Goal: Task Accomplishment & Management: Use online tool/utility

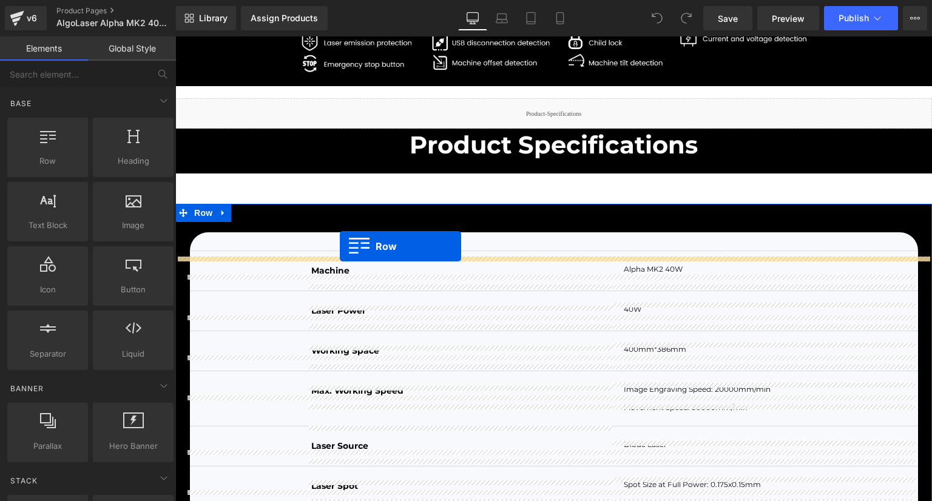
drag, startPoint x: 236, startPoint y: 184, endPoint x: 340, endPoint y: 246, distance: 120.8
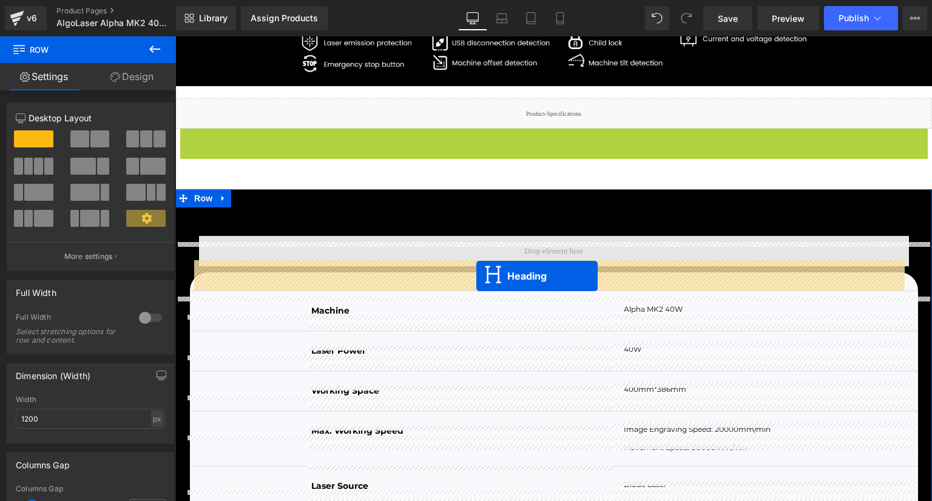
drag, startPoint x: 519, startPoint y: 176, endPoint x: 476, endPoint y: 277, distance: 109.5
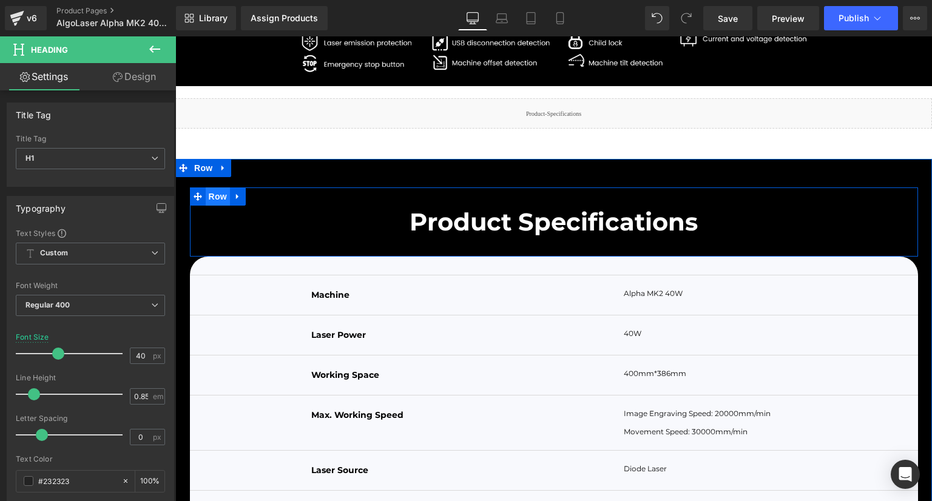
click at [211, 206] on span "Row" at bounding box center [218, 196] width 24 height 18
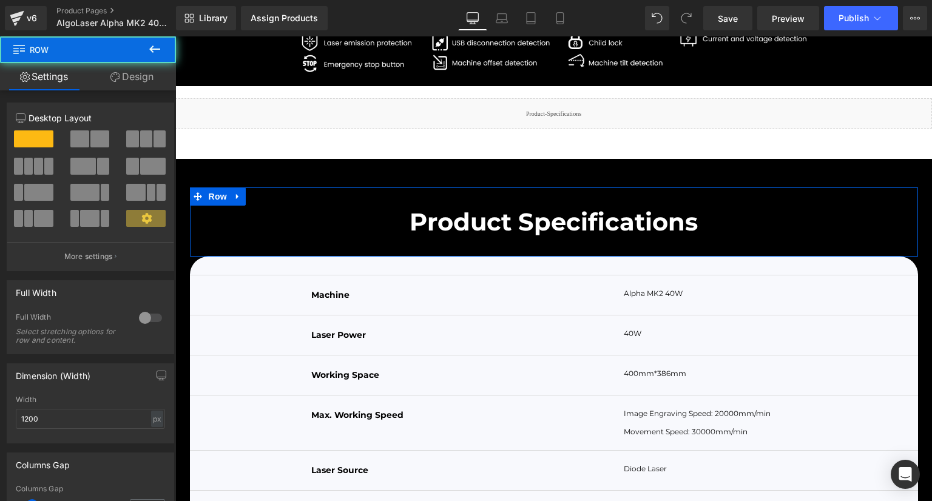
click at [129, 80] on link "Design" at bounding box center [132, 76] width 88 height 27
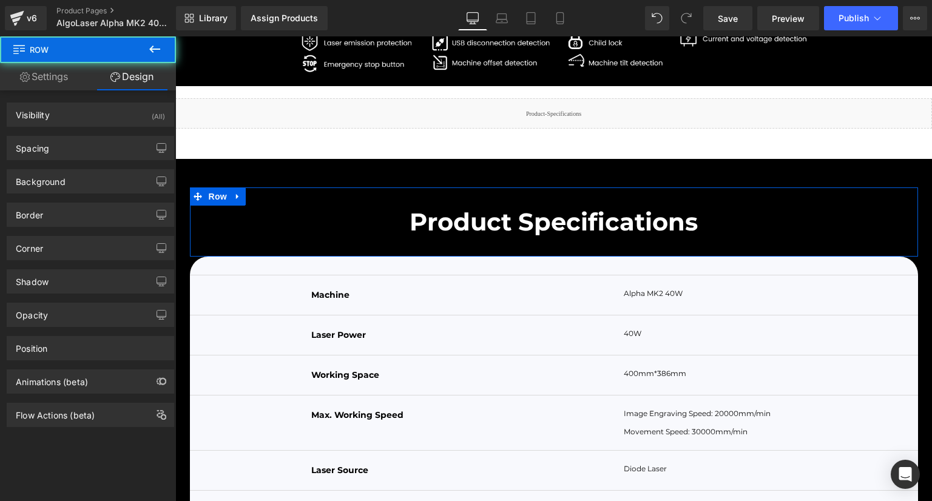
type input "transparent"
type input "0"
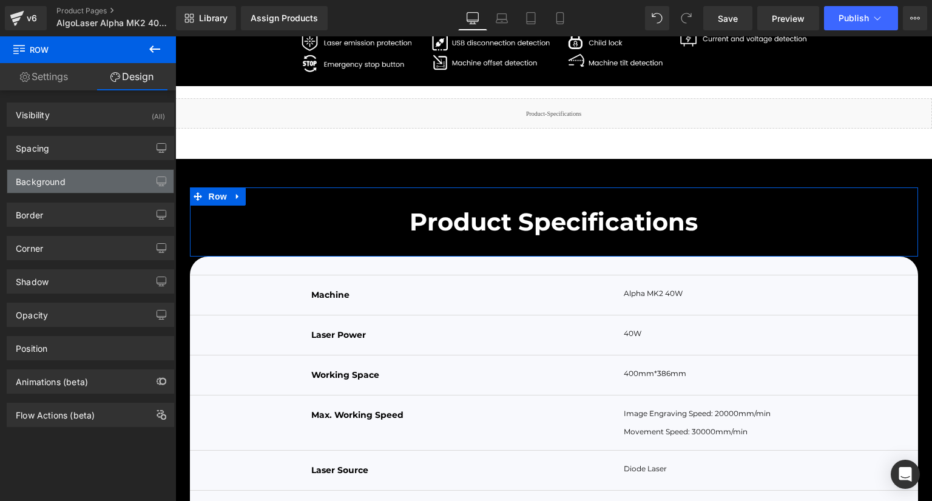
click at [53, 178] on div "Background" at bounding box center [41, 178] width 50 height 17
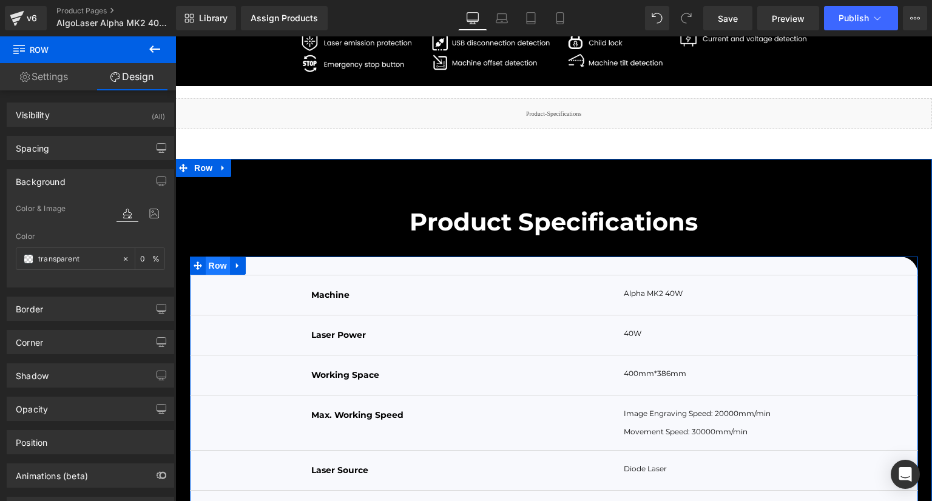
click at [212, 275] on span "Row" at bounding box center [218, 266] width 24 height 18
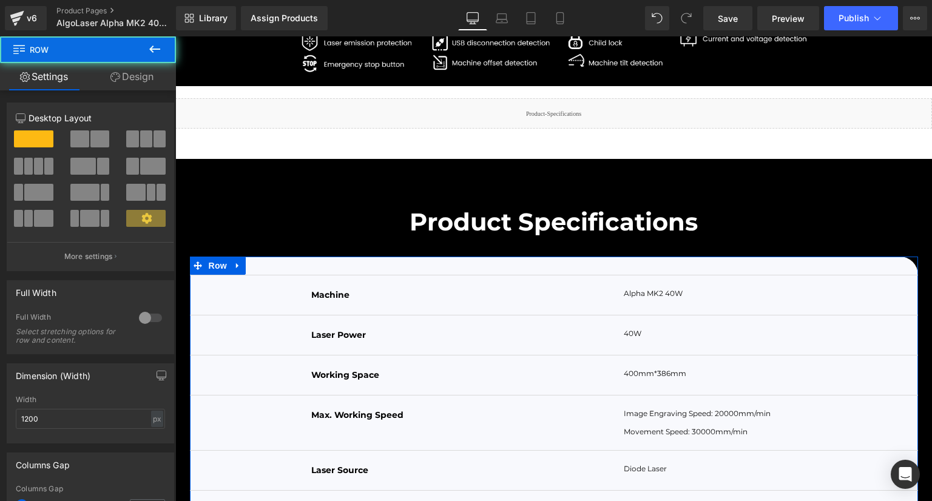
click at [143, 79] on link "Design" at bounding box center [132, 76] width 88 height 27
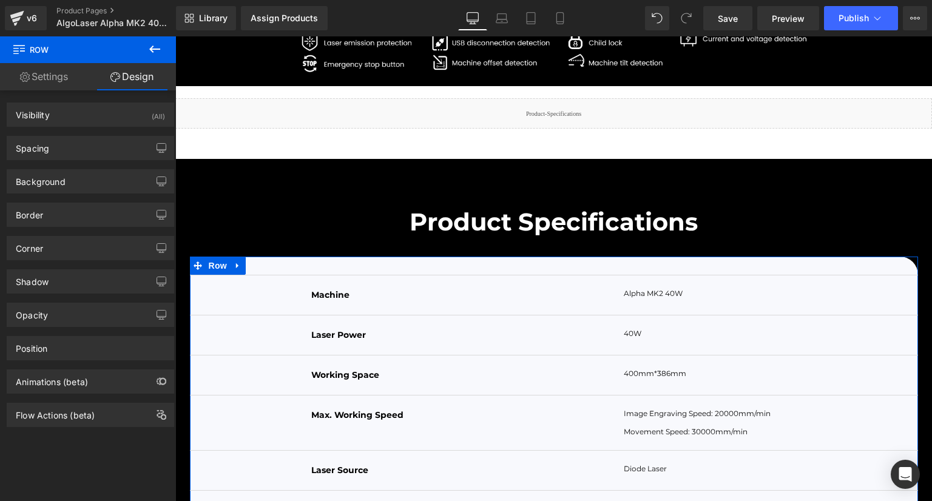
click at [87, 160] on div "Background Color & Image color rgba(248, 249, 253, 1) Color #f8f9fd 100 % Image…" at bounding box center [90, 176] width 181 height 33
click at [92, 154] on div "Spacing" at bounding box center [90, 148] width 166 height 23
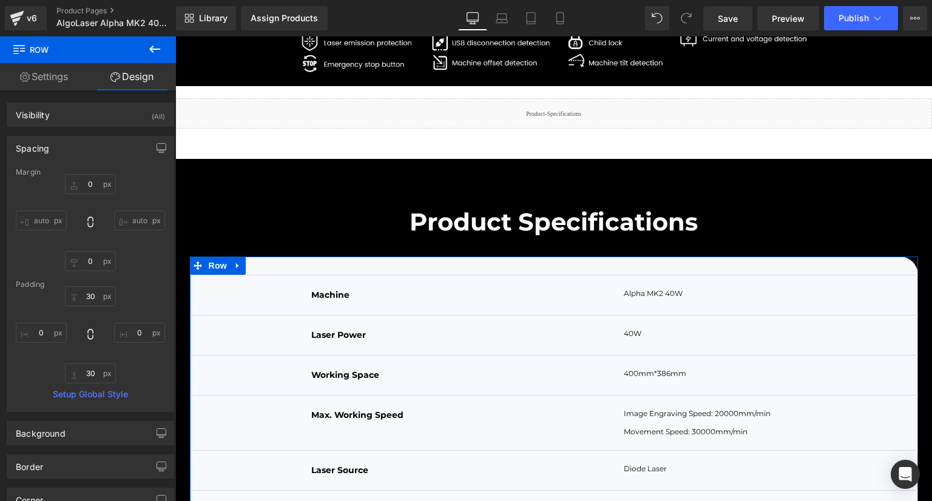
click at [92, 150] on div "Spacing" at bounding box center [90, 148] width 166 height 23
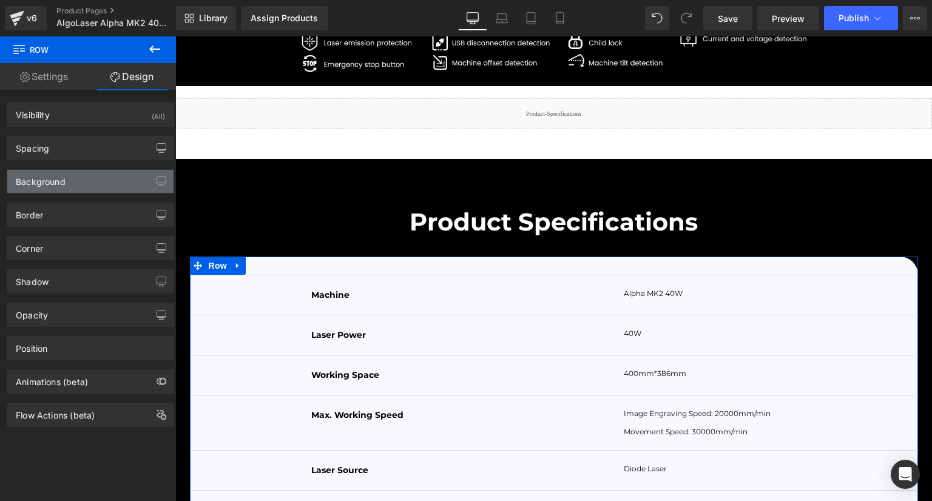
click at [87, 184] on div "Background" at bounding box center [90, 181] width 166 height 23
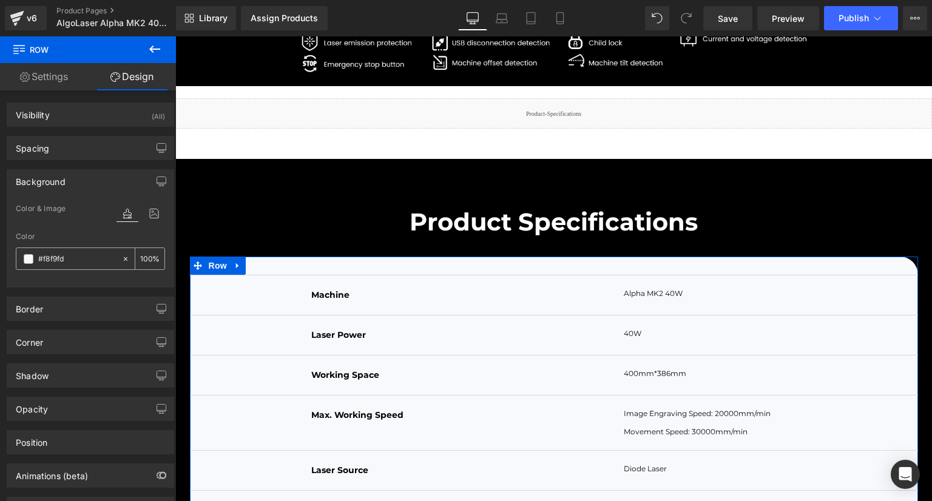
click at [90, 261] on input "#f8f9fd" at bounding box center [77, 258] width 78 height 13
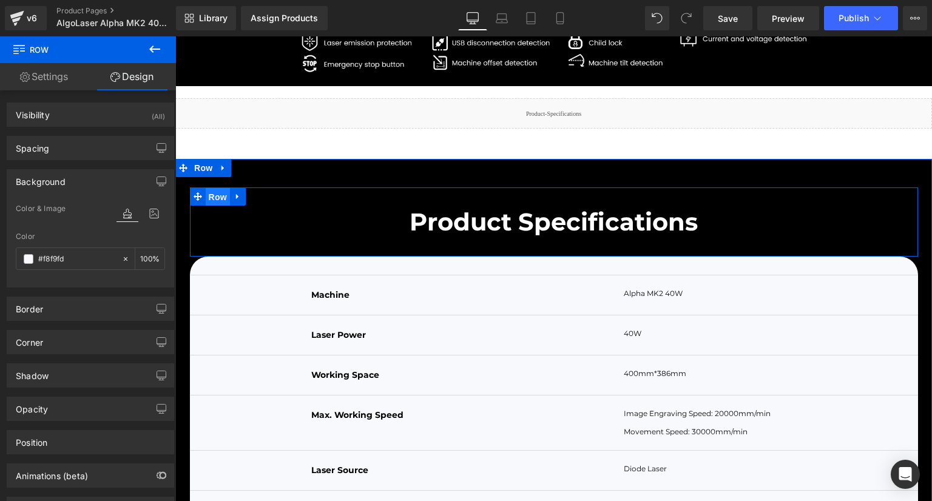
click at [209, 206] on span "Row" at bounding box center [218, 197] width 24 height 18
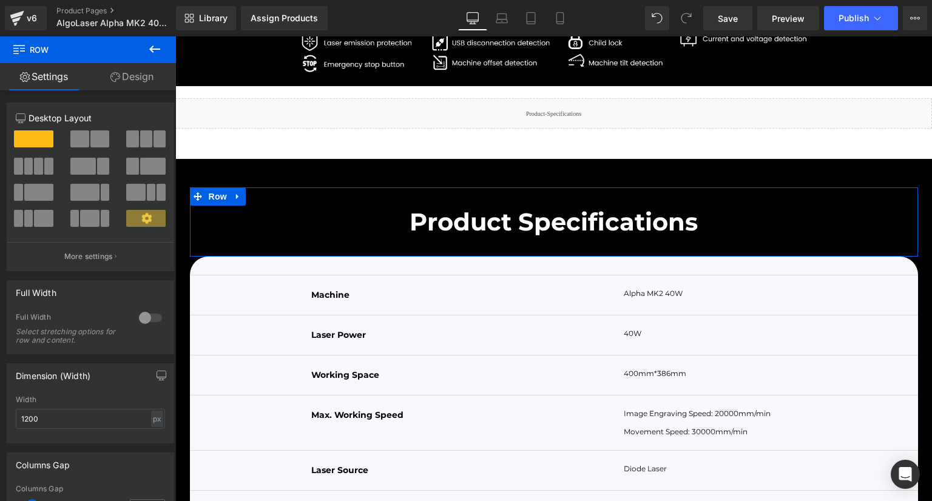
click at [152, 81] on link "Design" at bounding box center [132, 76] width 88 height 27
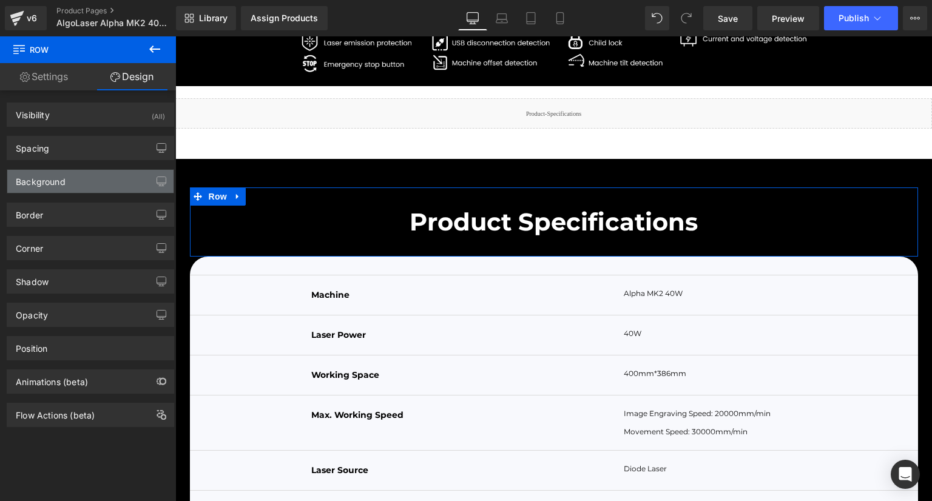
click at [61, 179] on div "Background" at bounding box center [41, 178] width 50 height 17
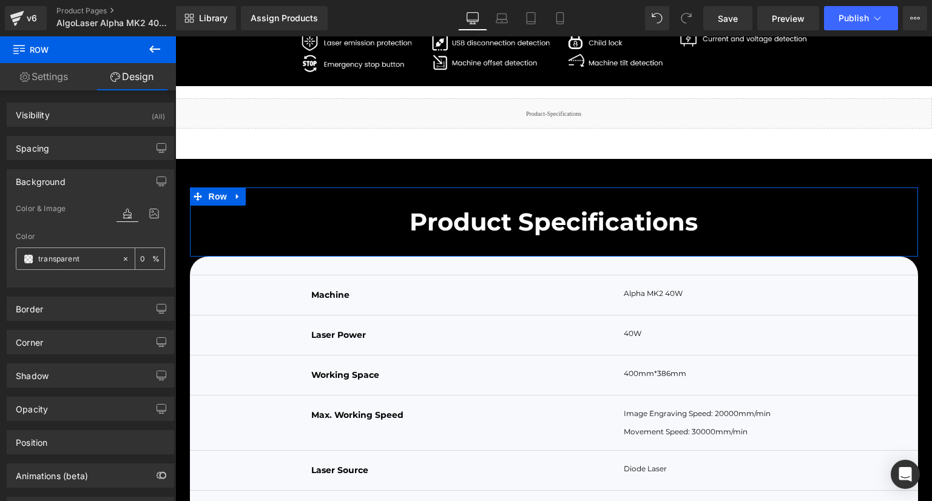
click at [89, 257] on input "transparent" at bounding box center [77, 258] width 78 height 13
paste input "#f8f9fd"
type input "#f8f9fd"
type input "100"
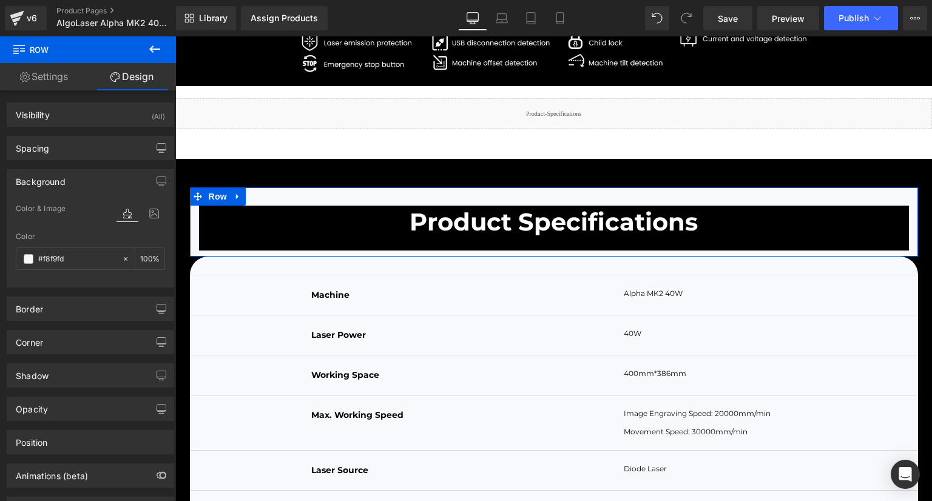
type input "#f8f9fd"
click at [92, 242] on div "Color #f8f9fd 100 %" at bounding box center [90, 258] width 149 height 52
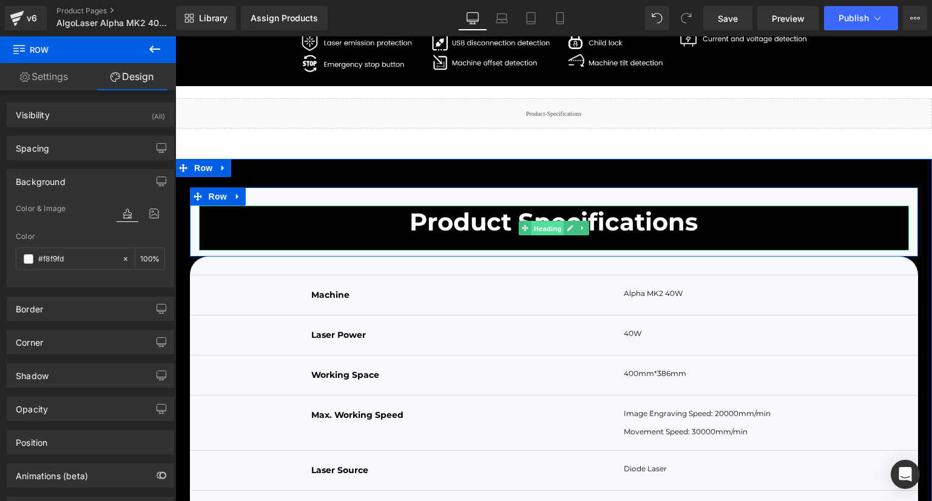
click at [542, 236] on span "Heading" at bounding box center [547, 228] width 33 height 15
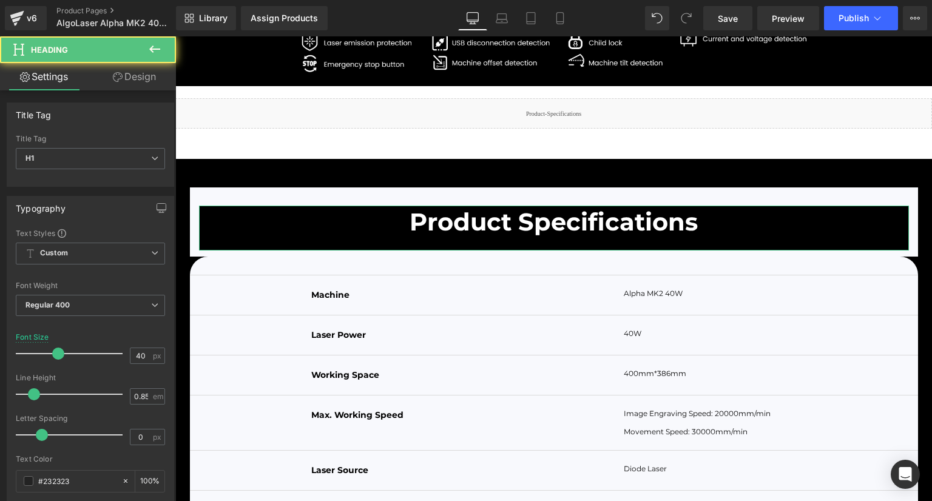
click at [148, 74] on link "Design" at bounding box center [134, 76] width 88 height 27
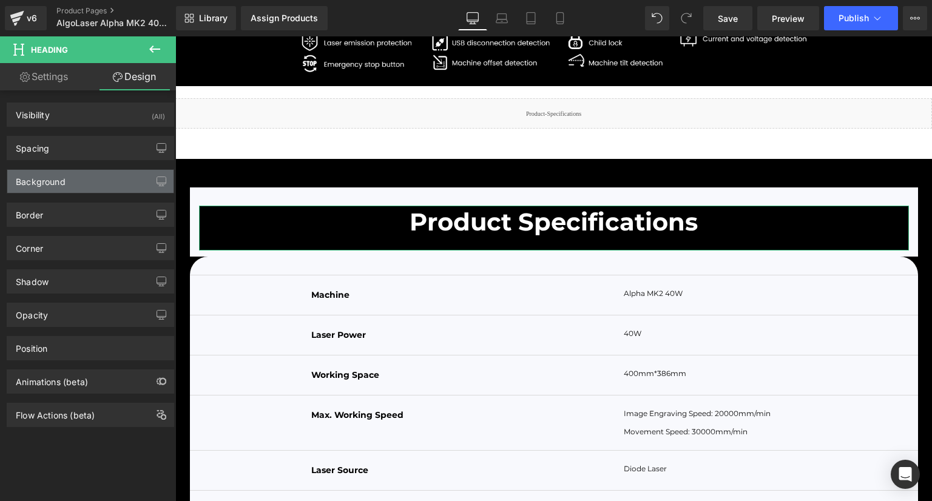
click at [78, 178] on div "Background" at bounding box center [90, 181] width 166 height 23
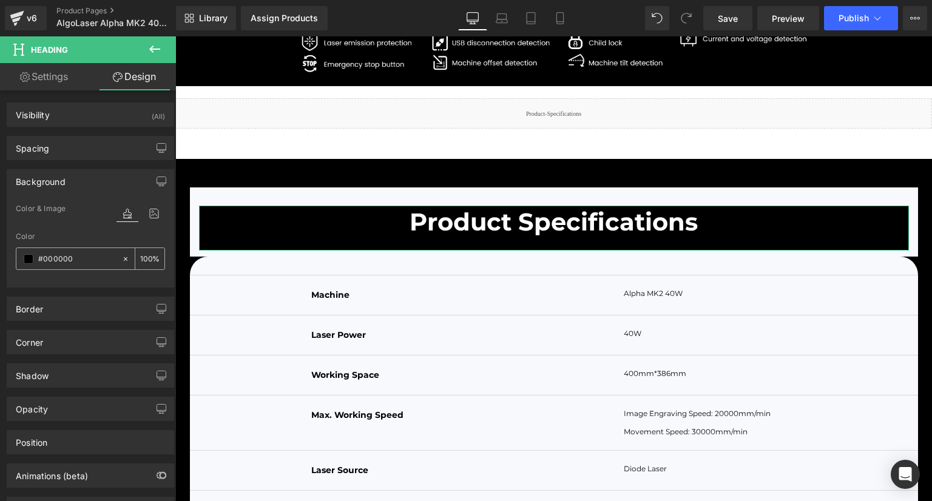
click at [24, 258] on span at bounding box center [29, 259] width 10 height 10
click at [87, 257] on input "#000000" at bounding box center [77, 258] width 78 height 13
paste input "f8f9fd"
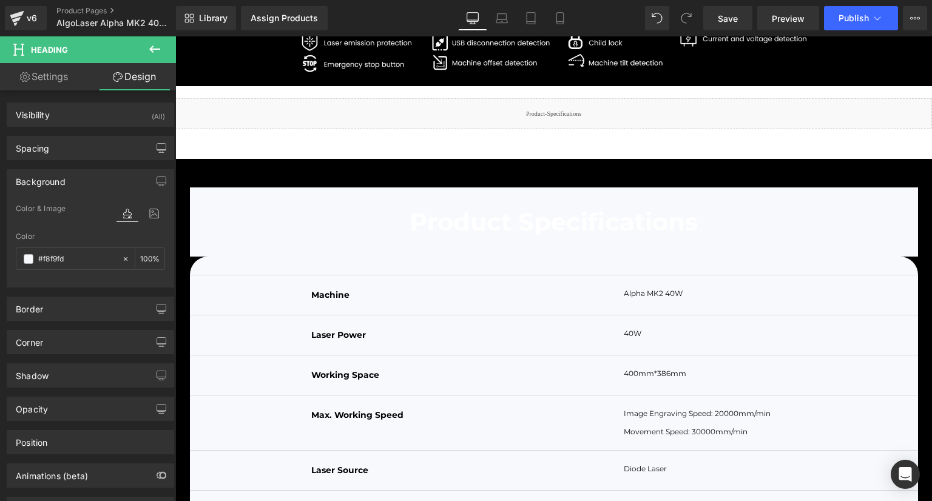
type input "#f8f9fd"
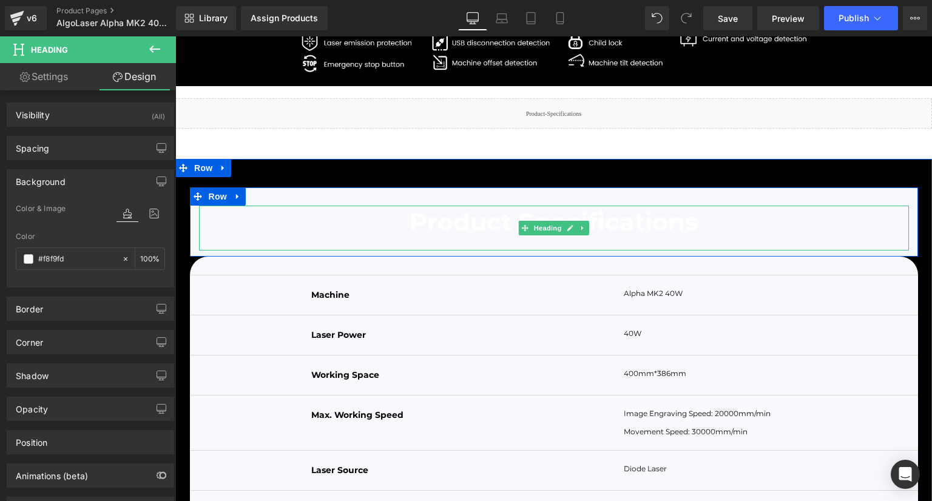
click at [437, 237] on span "Product Specifications" at bounding box center [554, 222] width 288 height 30
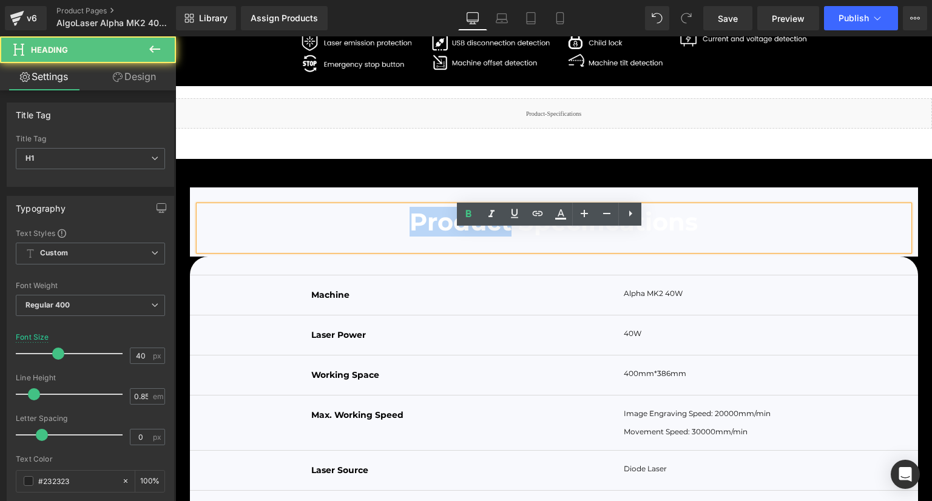
click at [437, 237] on span "Product Specifications" at bounding box center [554, 222] width 288 height 30
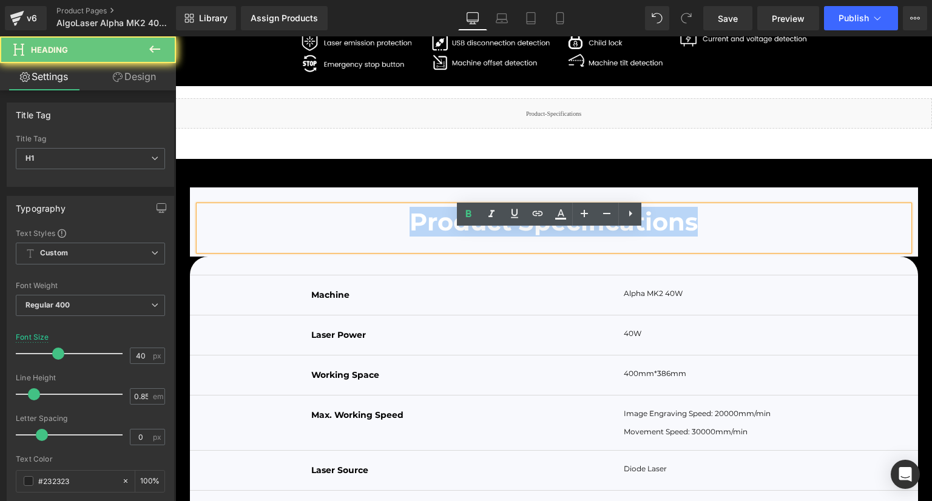
click at [437, 237] on span "Product Specifications" at bounding box center [554, 222] width 288 height 30
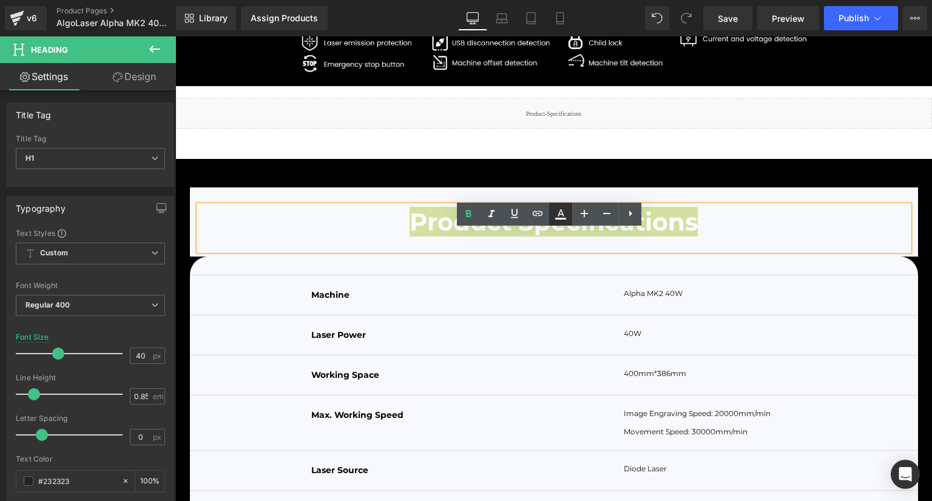
click at [553, 215] on icon at bounding box center [560, 214] width 15 height 15
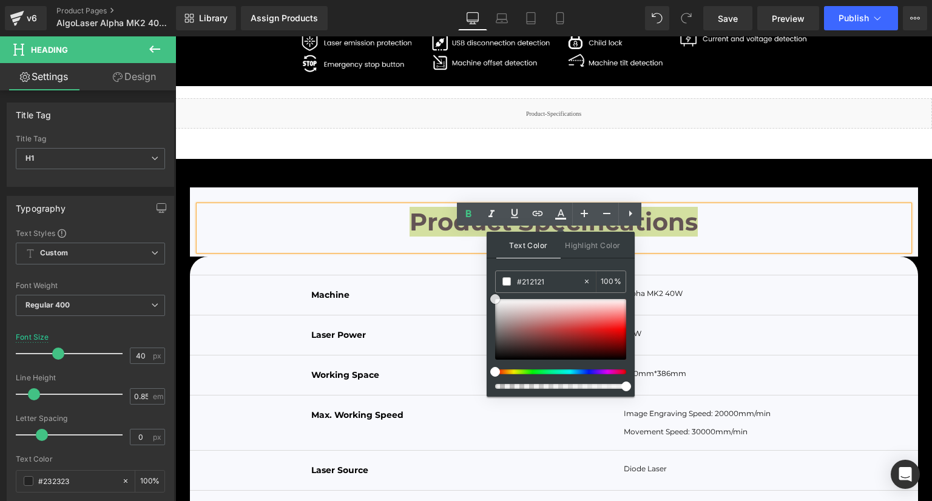
type input "#000000"
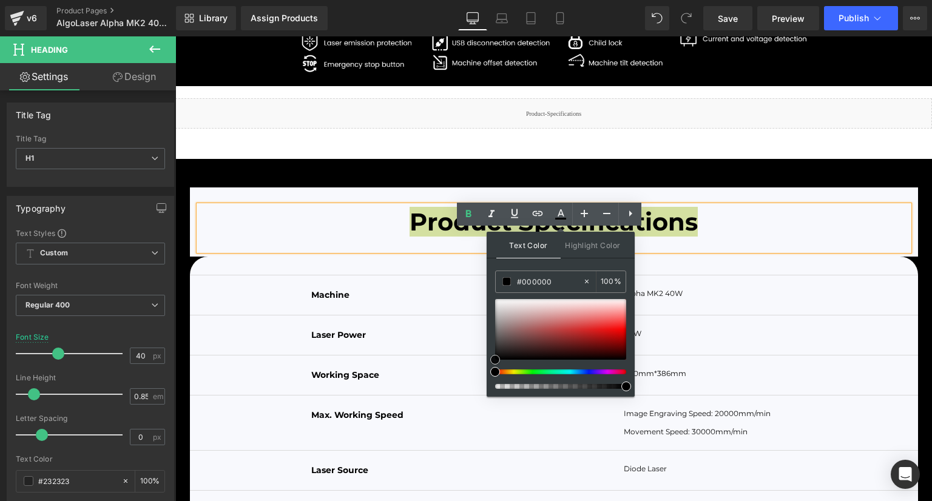
drag, startPoint x: 511, startPoint y: 328, endPoint x: 489, endPoint y: 361, distance: 39.7
click at [489, 361] on div "Text Color Highlight Color rgba(0, 0, 0, 1) #000000 100 % none 0 %" at bounding box center [561, 314] width 148 height 165
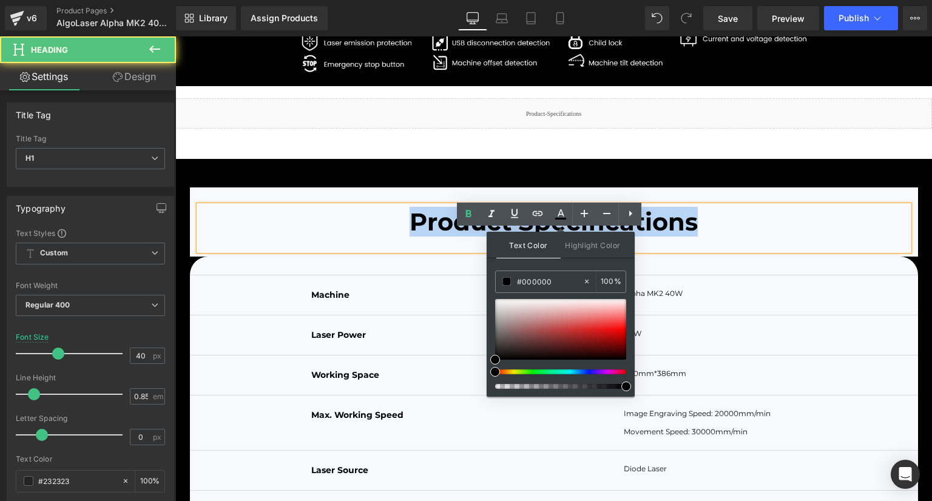
drag, startPoint x: 342, startPoint y: 253, endPoint x: 332, endPoint y: 253, distance: 10.3
click at [342, 232] on h1 "Product Specifications" at bounding box center [554, 222] width 710 height 21
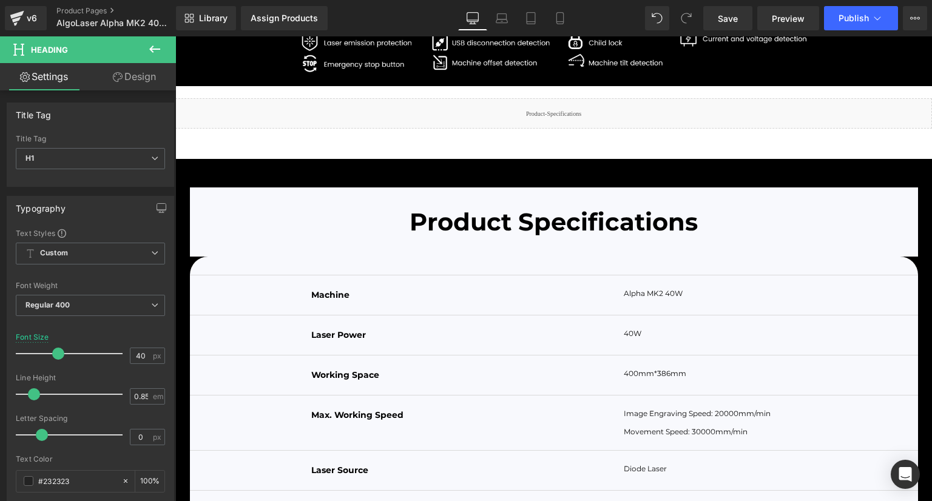
click at [152, 73] on link "Design" at bounding box center [134, 76] width 88 height 27
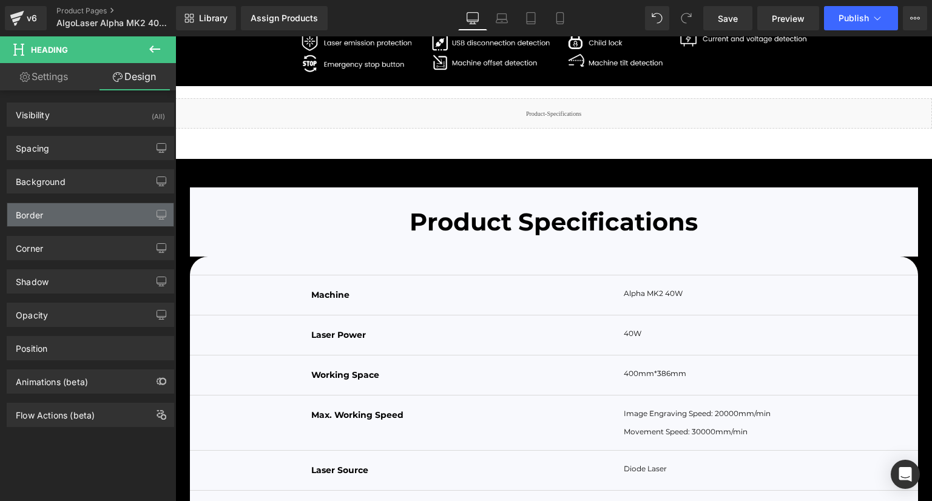
click at [70, 219] on div "Border" at bounding box center [90, 214] width 166 height 23
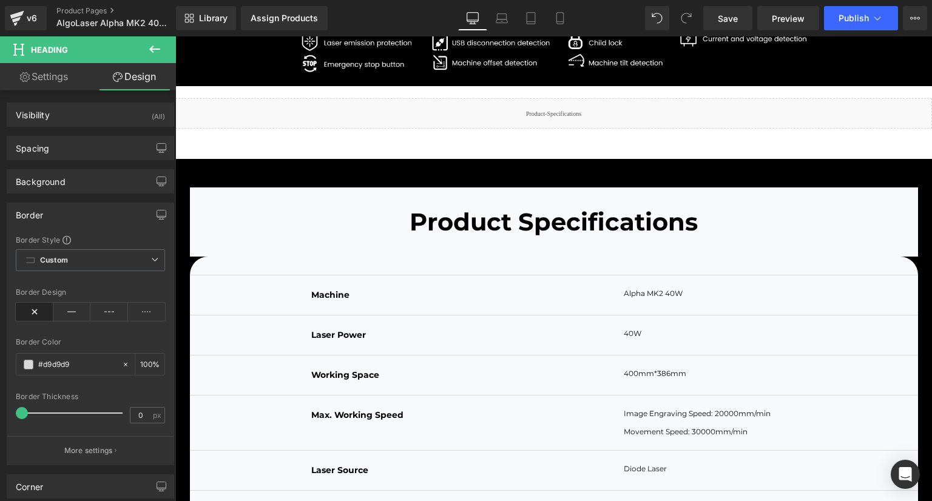
click at [70, 218] on div "Border" at bounding box center [90, 214] width 166 height 23
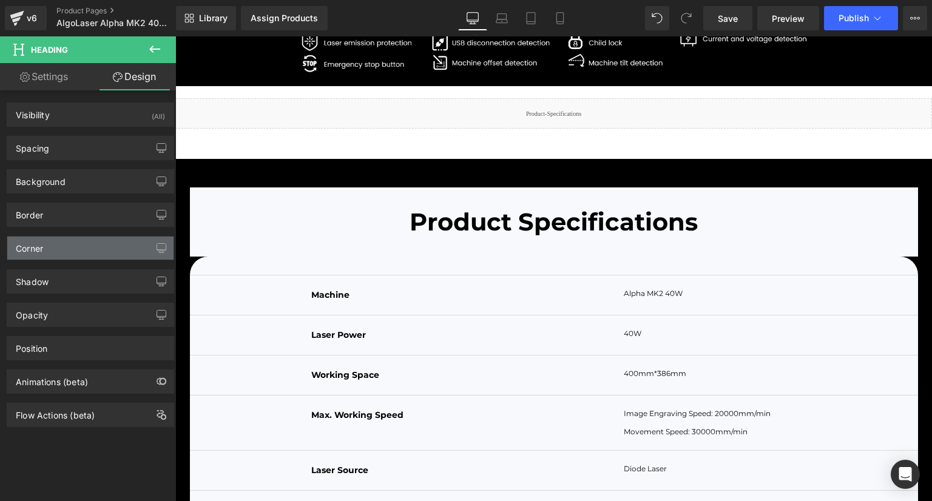
click at [66, 251] on div "Corner" at bounding box center [90, 248] width 166 height 23
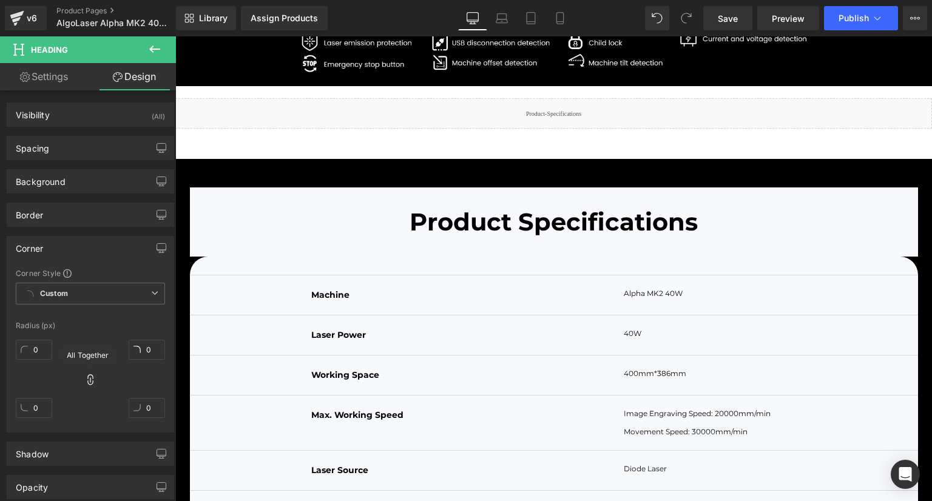
click at [90, 374] on icon at bounding box center [90, 380] width 12 height 12
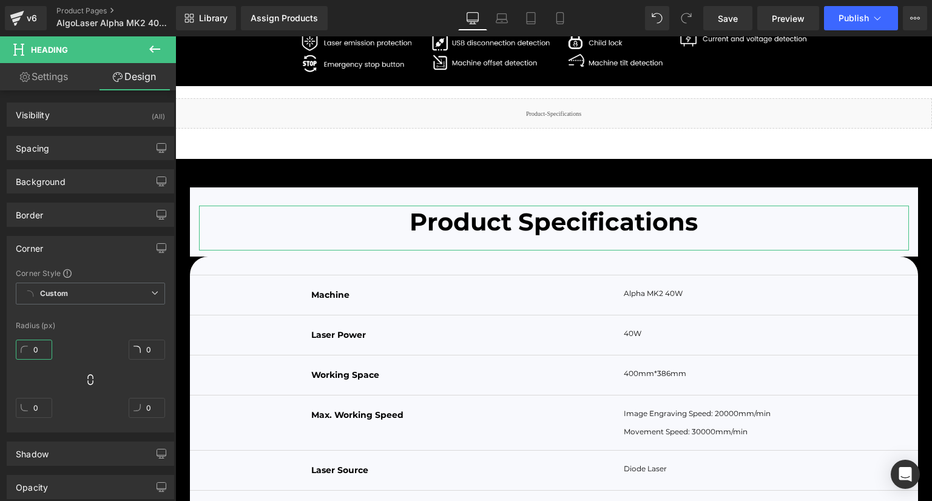
click at [44, 346] on input "0" at bounding box center [34, 350] width 36 height 20
type input "30"
click at [152, 345] on input "0" at bounding box center [147, 350] width 36 height 20
type input "30"
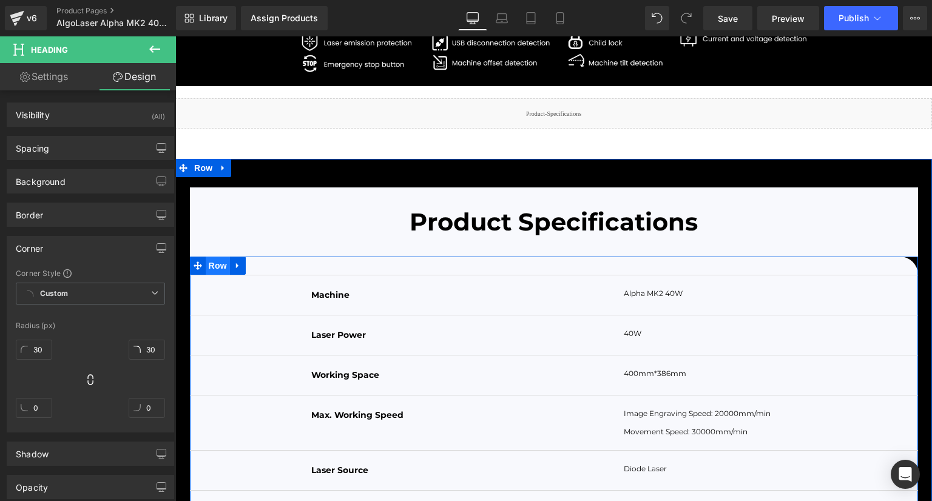
click at [206, 275] on span "Row" at bounding box center [218, 266] width 24 height 18
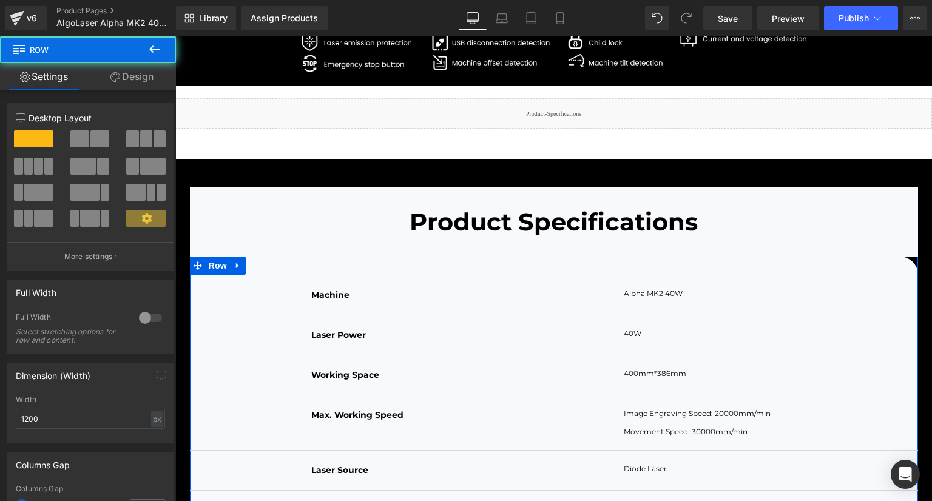
click at [133, 76] on link "Design" at bounding box center [132, 76] width 88 height 27
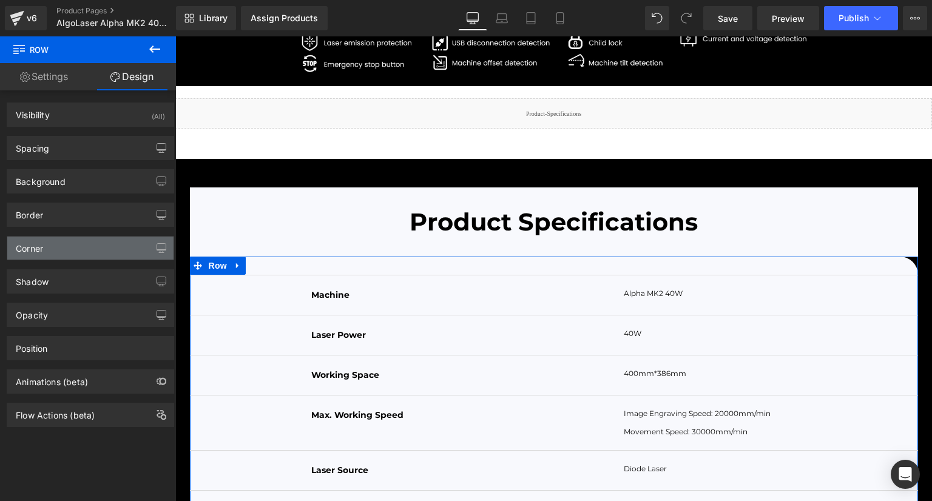
click at [75, 258] on div "Corner" at bounding box center [90, 248] width 166 height 23
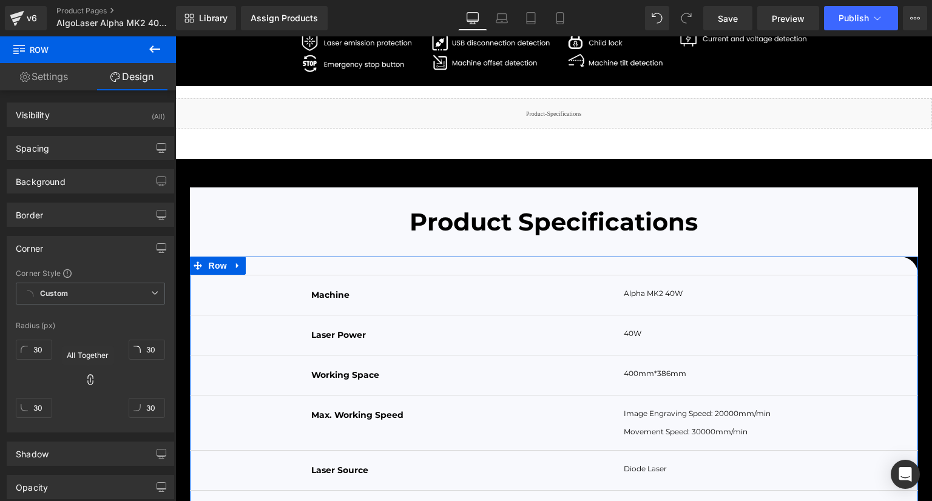
click at [88, 383] on icon at bounding box center [89, 379] width 5 height 11
click at [46, 350] on input "30" at bounding box center [34, 350] width 36 height 20
type input "0"
click at [142, 350] on input "30" at bounding box center [147, 350] width 36 height 20
type input "0"
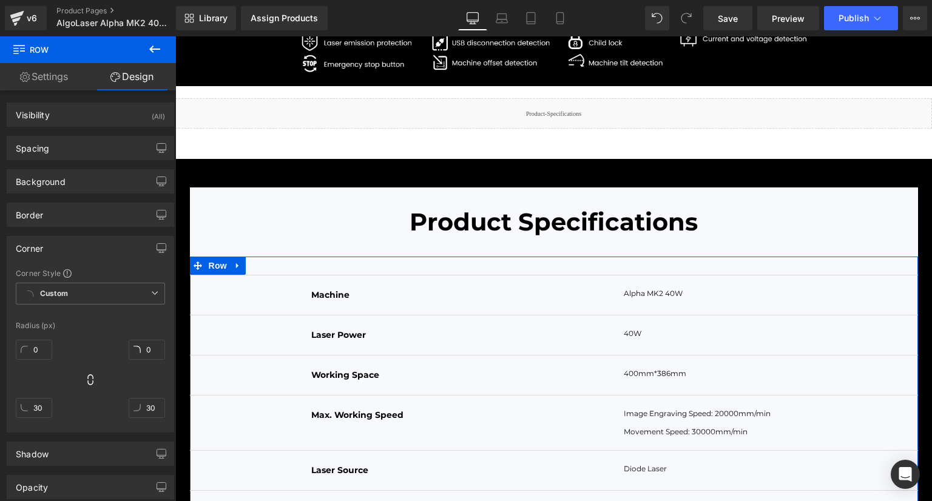
click at [137, 311] on div at bounding box center [90, 315] width 149 height 8
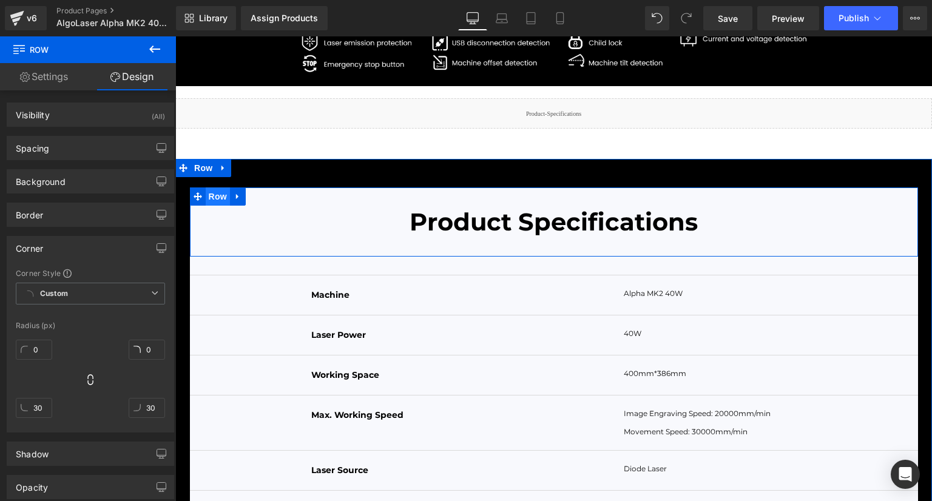
click at [210, 206] on span "Row" at bounding box center [218, 196] width 24 height 18
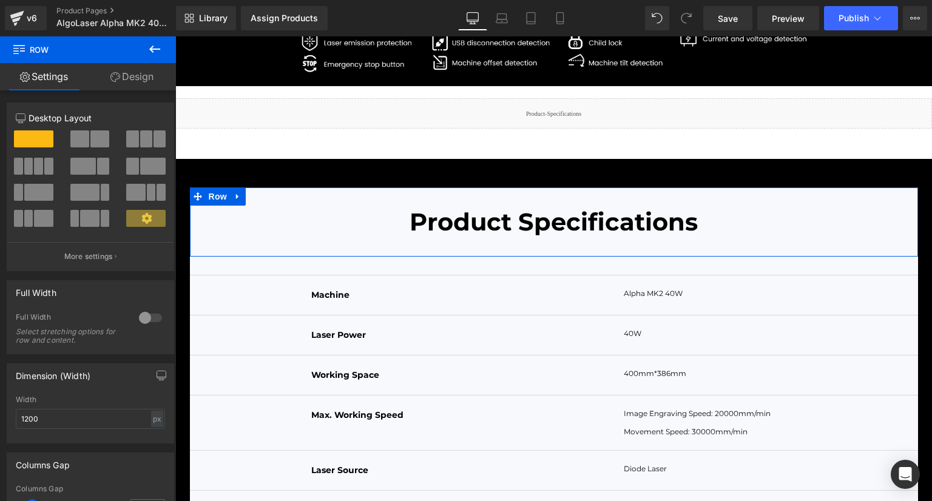
click at [132, 77] on link "Design" at bounding box center [132, 76] width 88 height 27
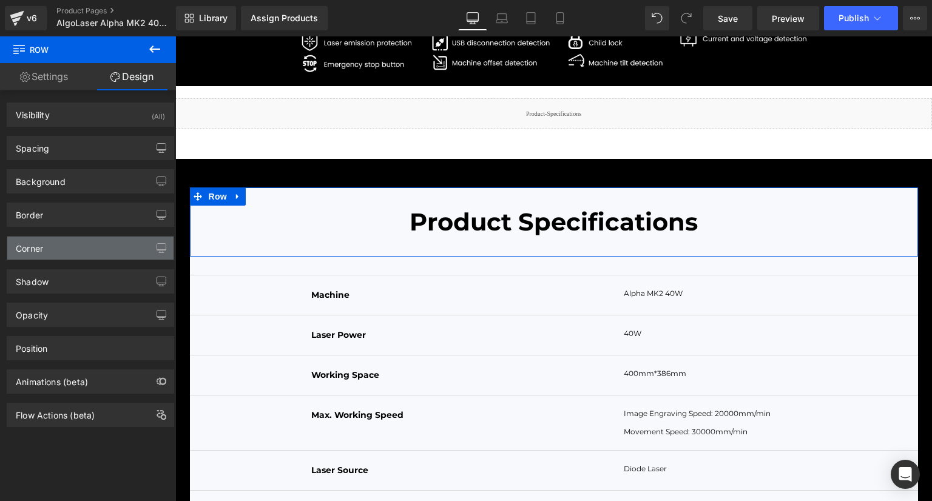
click at [83, 245] on div "Corner" at bounding box center [90, 248] width 166 height 23
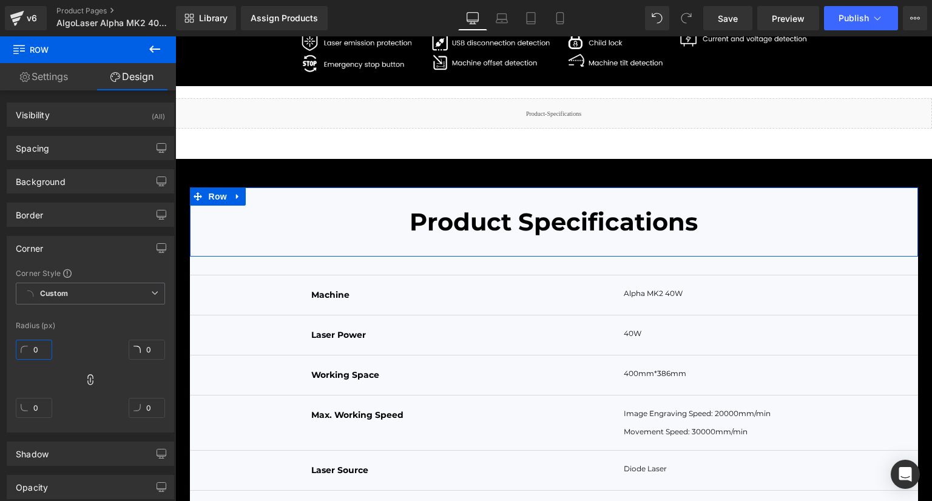
click at [44, 350] on input "0" at bounding box center [34, 350] width 36 height 20
click at [87, 379] on icon at bounding box center [89, 379] width 5 height 11
click at [46, 349] on input "0" at bounding box center [34, 350] width 36 height 20
type input "30"
click at [147, 349] on input "0" at bounding box center [147, 350] width 36 height 20
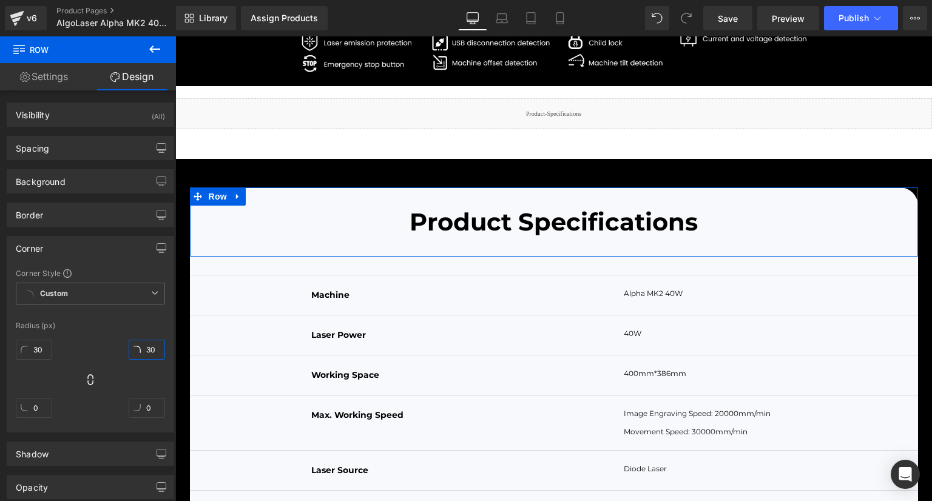
type input "30"
click at [138, 328] on div "Radius (px)" at bounding box center [90, 326] width 149 height 8
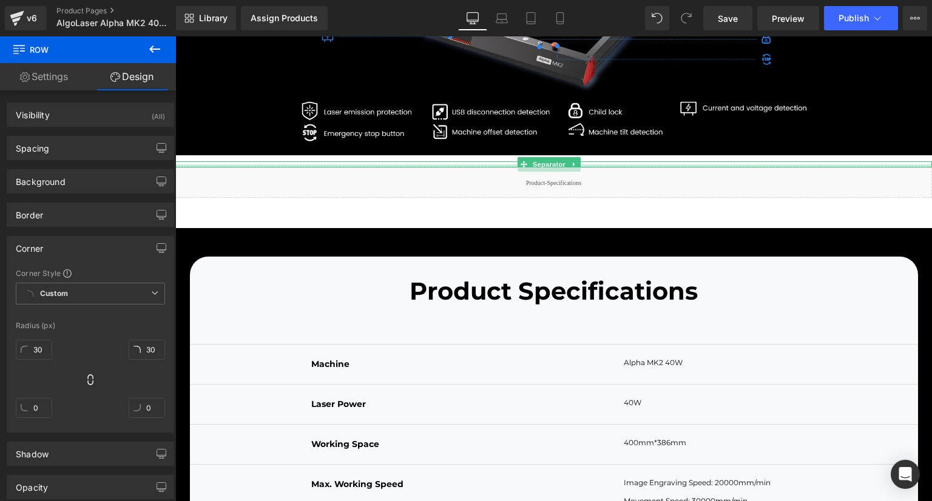
scroll to position [4332, 0]
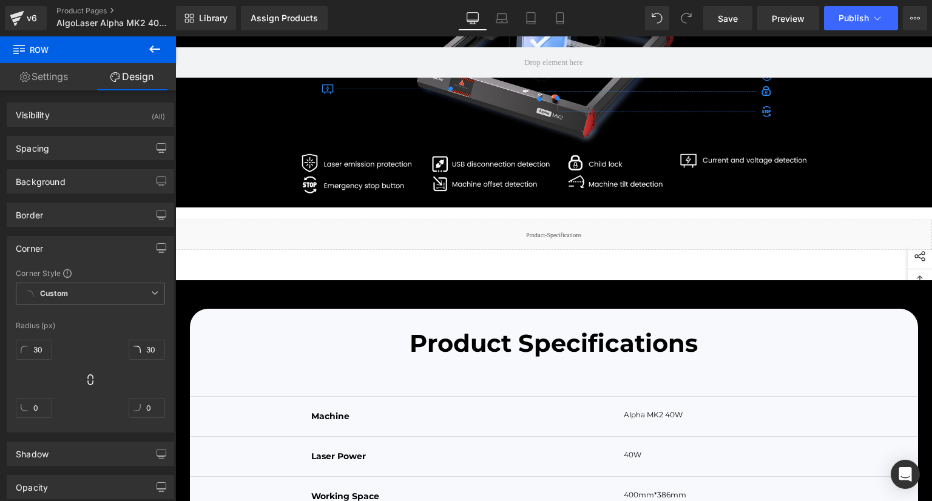
click at [150, 43] on icon at bounding box center [154, 49] width 15 height 15
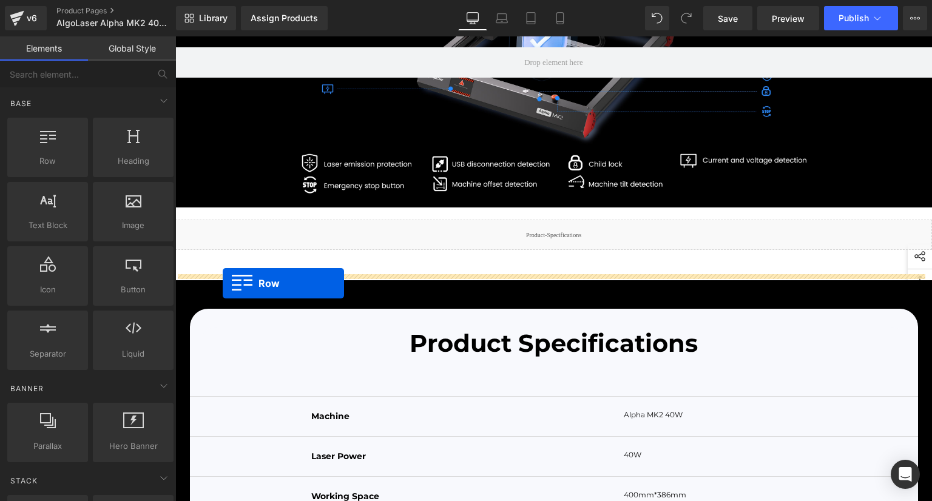
drag, startPoint x: 224, startPoint y: 172, endPoint x: 223, endPoint y: 283, distance: 111.0
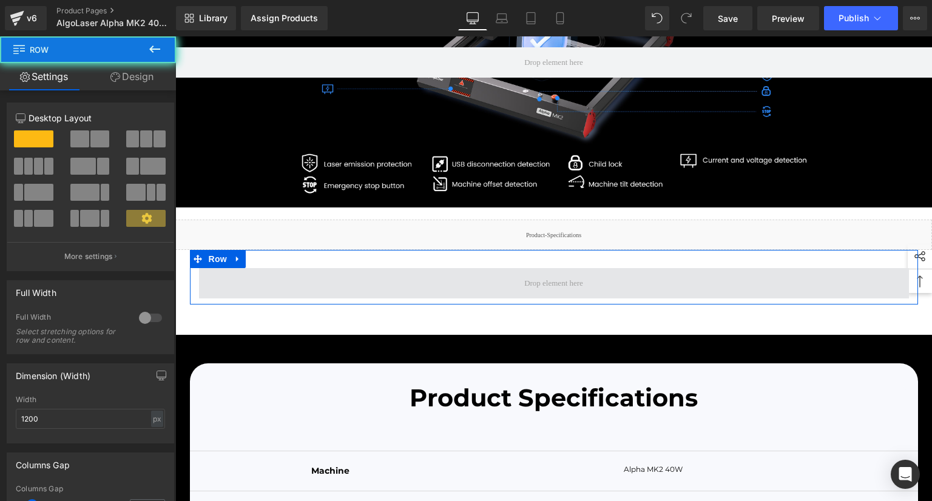
click at [275, 299] on span at bounding box center [554, 283] width 710 height 30
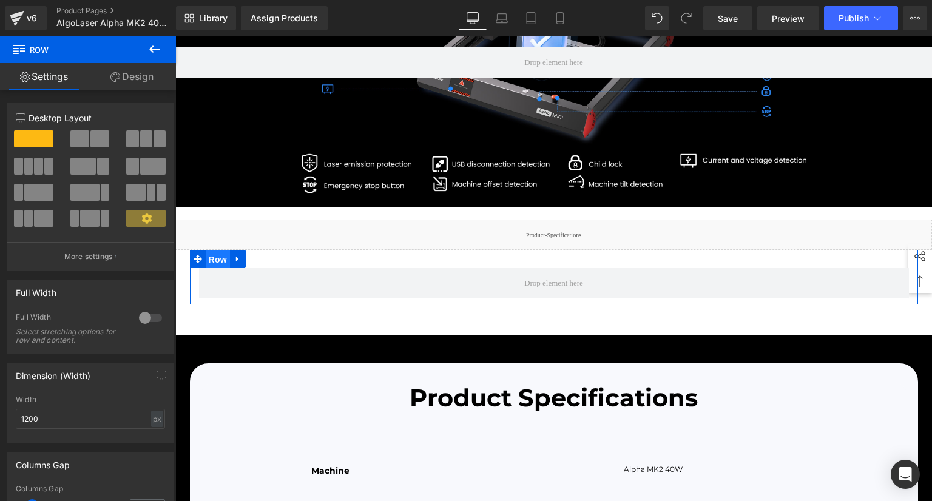
click at [215, 269] on span "Row" at bounding box center [218, 260] width 24 height 18
click at [150, 313] on div at bounding box center [150, 317] width 29 height 19
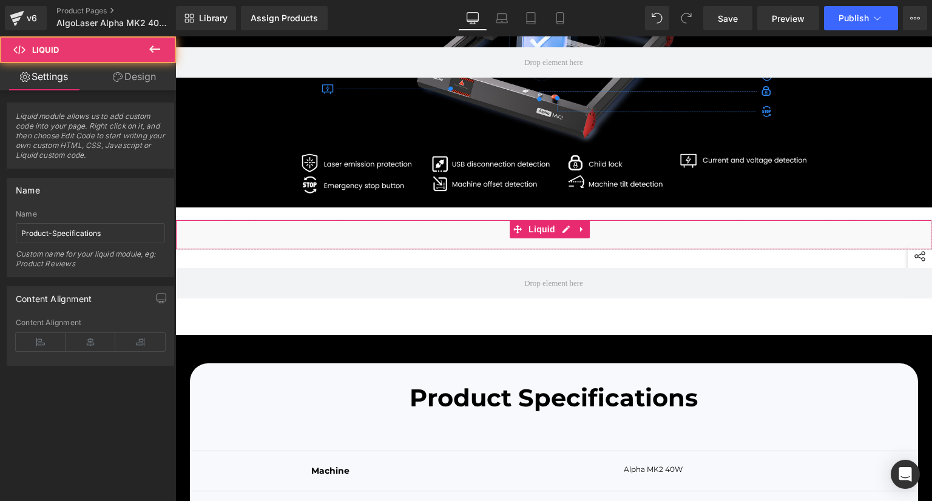
click at [238, 250] on div "Liquid" at bounding box center [553, 235] width 757 height 30
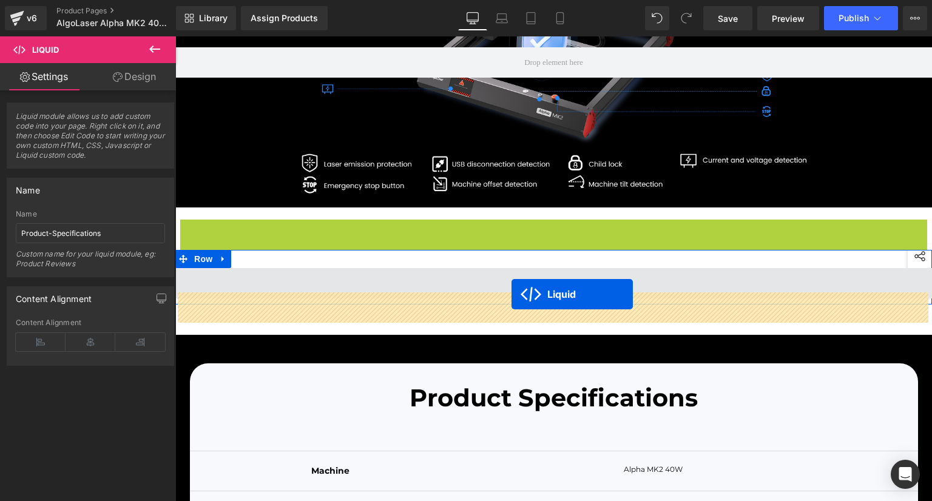
drag, startPoint x: 513, startPoint y: 255, endPoint x: 511, endPoint y: 294, distance: 38.9
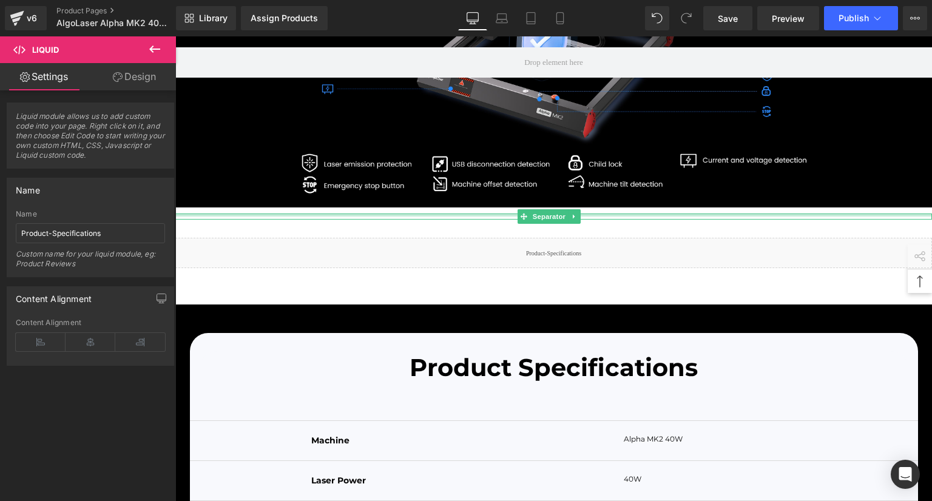
click at [446, 217] on div at bounding box center [553, 215] width 757 height 3
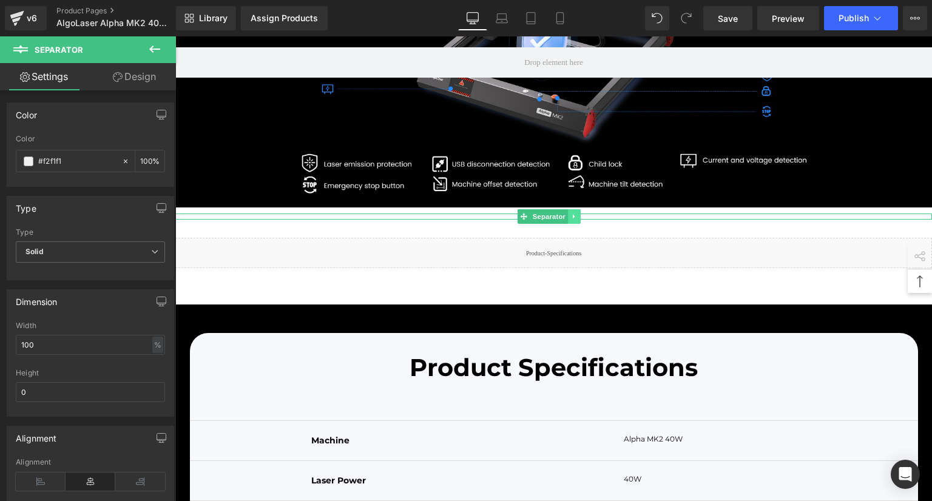
click at [572, 220] on icon at bounding box center [574, 216] width 7 height 7
click at [578, 220] on icon at bounding box center [580, 216] width 7 height 7
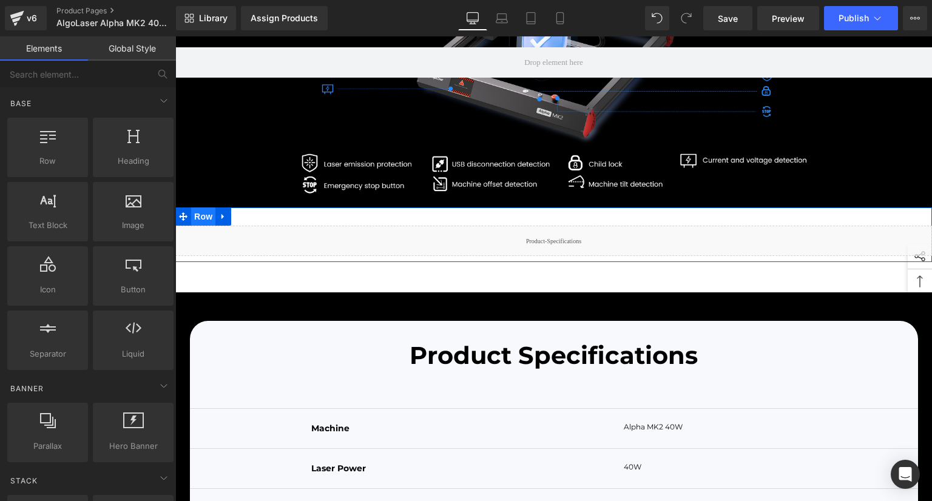
click at [204, 226] on span "Row" at bounding box center [203, 217] width 24 height 18
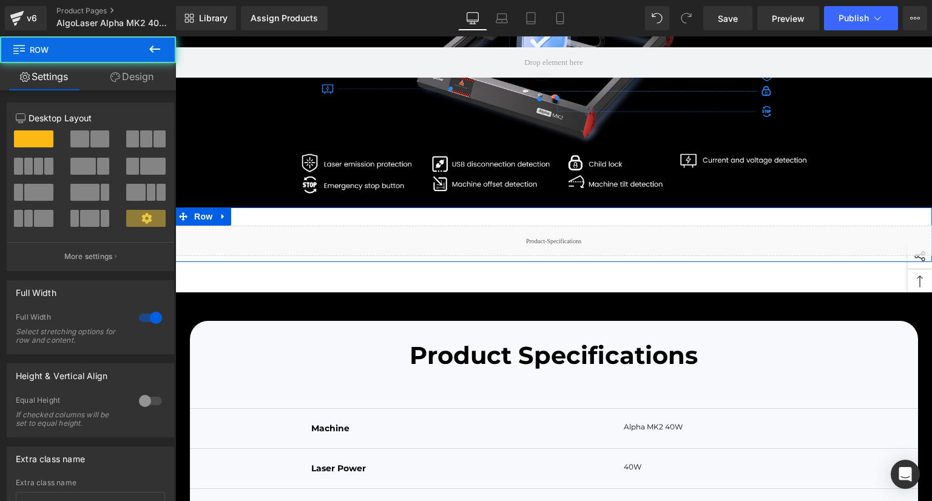
click at [145, 73] on link "Design" at bounding box center [132, 76] width 88 height 27
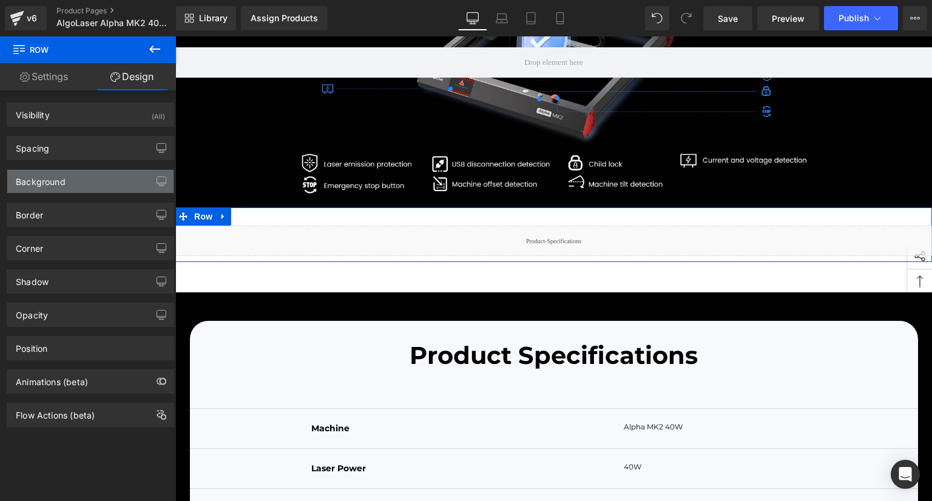
click at [67, 175] on div "Background" at bounding box center [90, 181] width 166 height 23
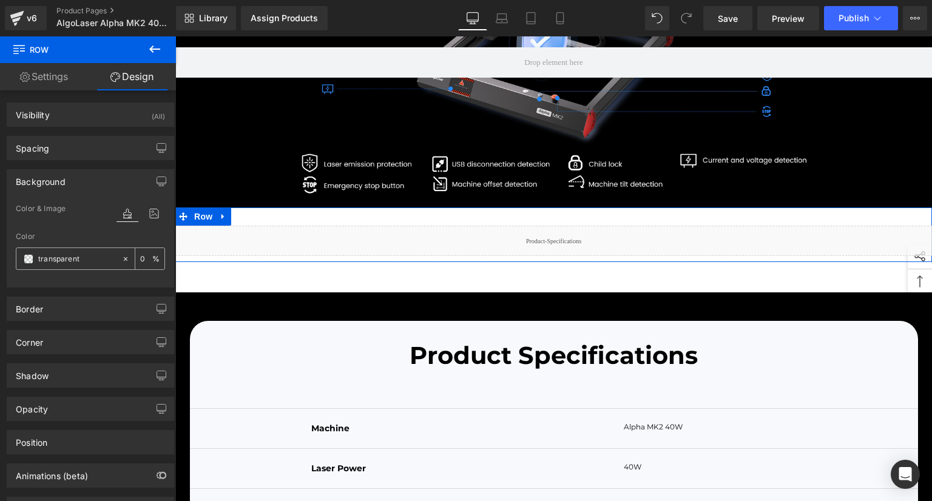
click at [24, 262] on span at bounding box center [29, 259] width 10 height 10
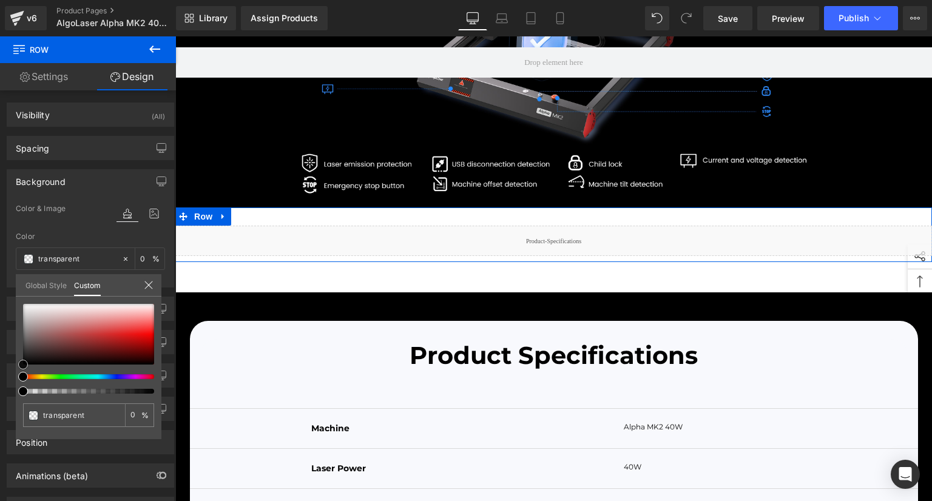
type input "#b46464"
type input "100"
type input "#b46464"
type input "100"
type input "#ad5656"
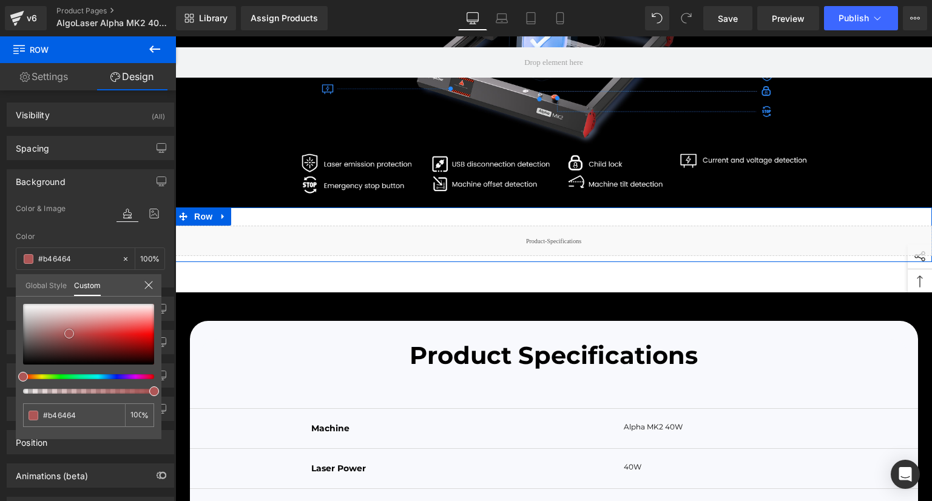
type input "#ad5656"
type input "#954b4b"
type input "#4b2929"
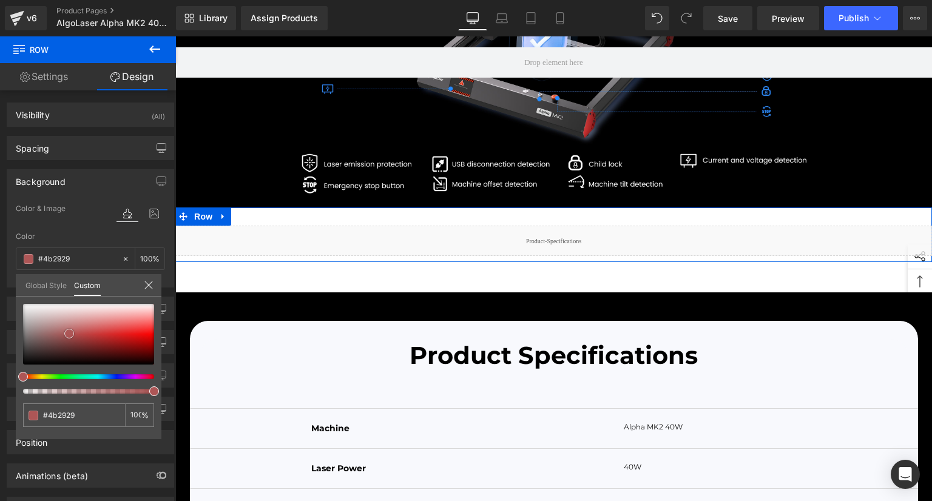
type input "#2f1d1d"
type input "#281a1a"
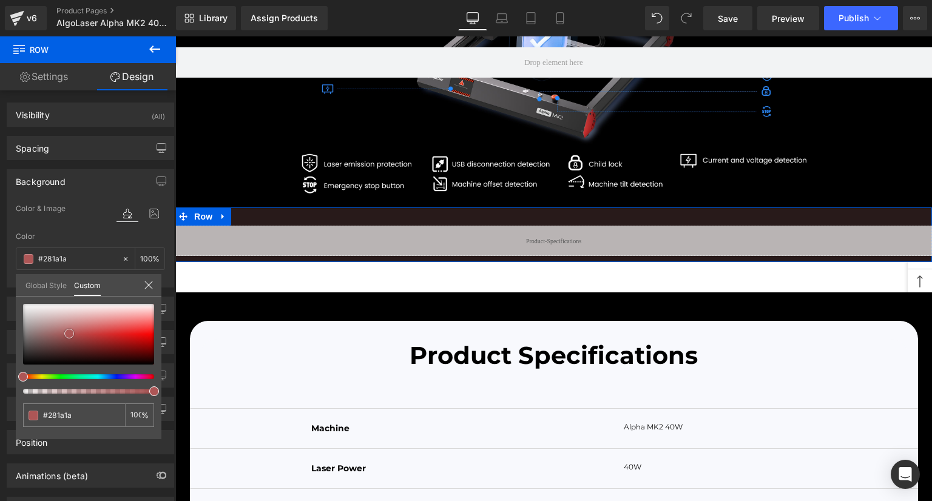
type input "#1a1313"
type input "#0d0b0b"
type input "#0a0909"
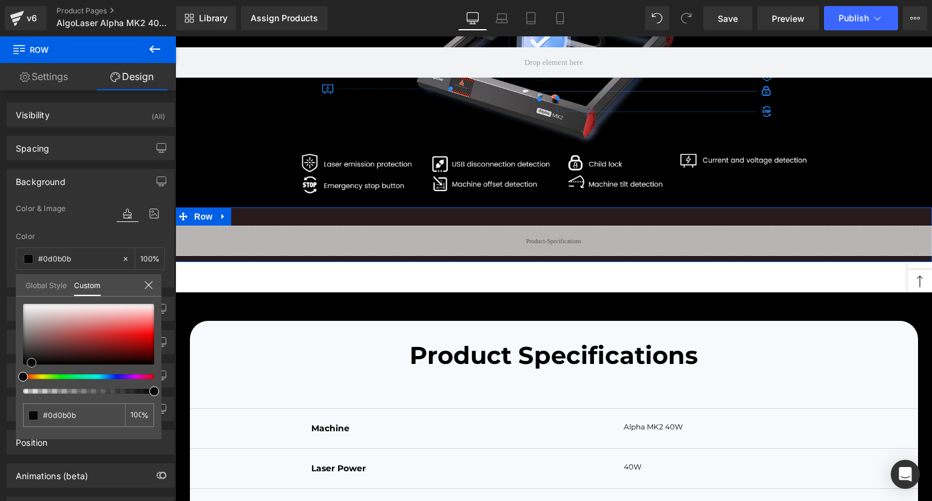
type input "#0a0909"
type input "#080707"
type input "#020202"
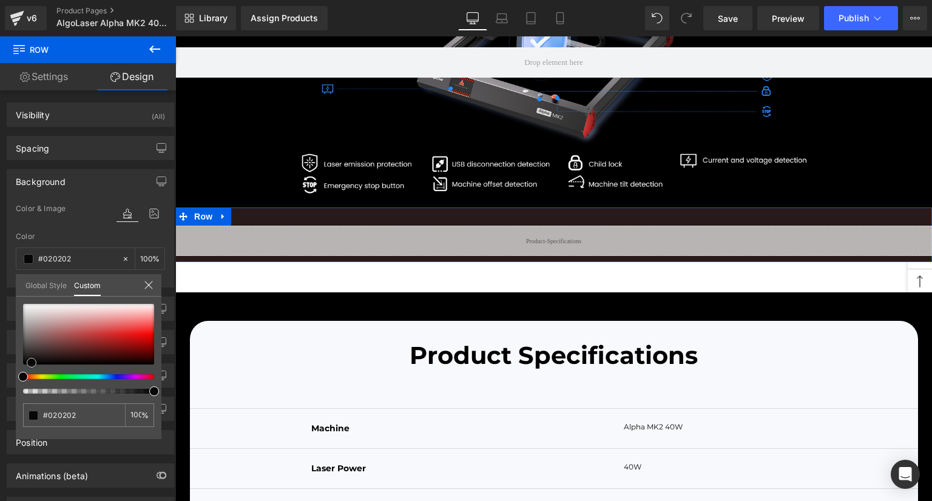
type input "#000000"
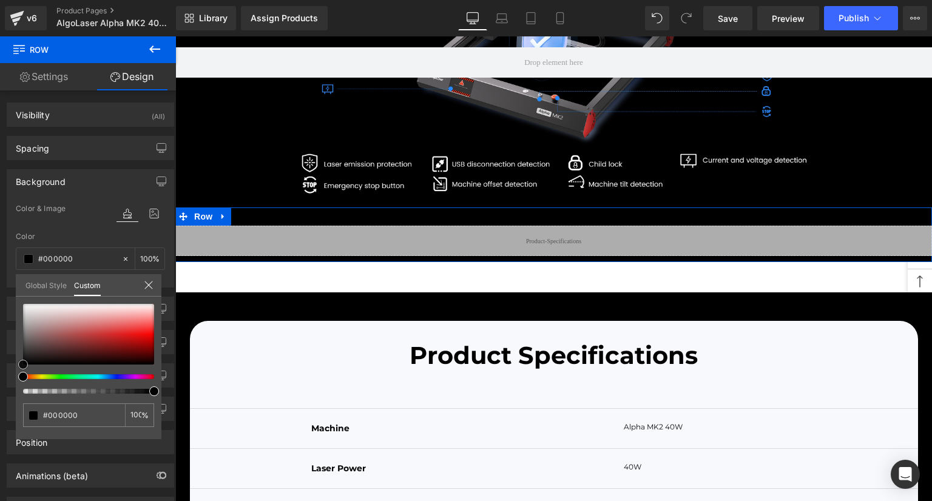
drag, startPoint x: 69, startPoint y: 331, endPoint x: 0, endPoint y: 372, distance: 80.5
click at [0, 288] on div "Background Color & Image color rgba(0, 0, 0, 1) Color #000000 100 % Image Repla…" at bounding box center [90, 223] width 181 height 127
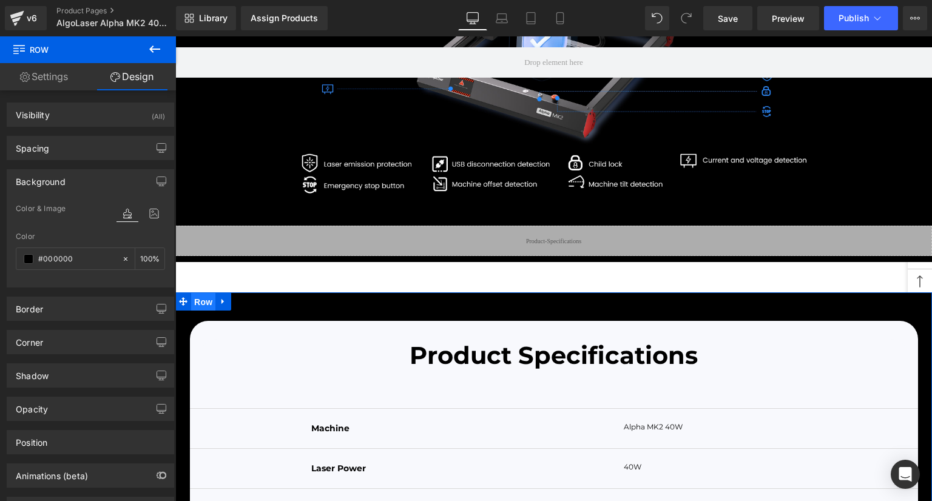
click at [199, 311] on span "Row" at bounding box center [203, 302] width 24 height 18
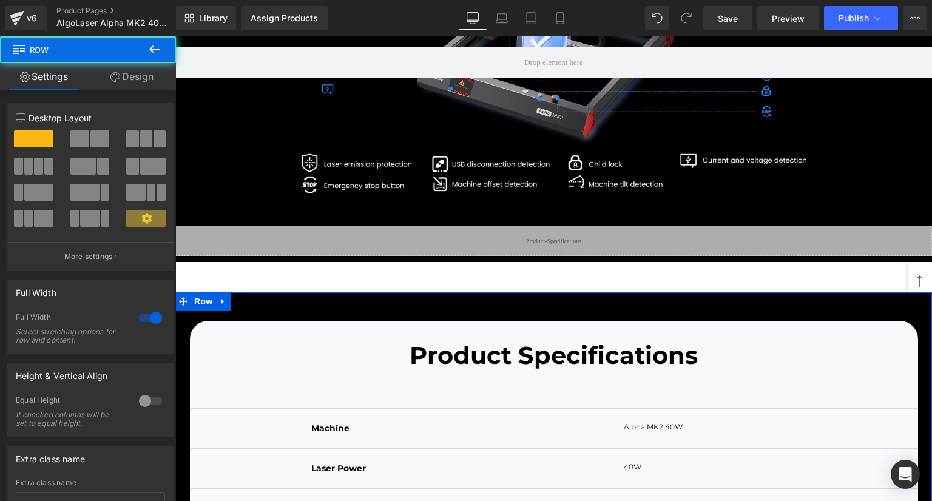
click at [143, 77] on link "Design" at bounding box center [132, 76] width 88 height 27
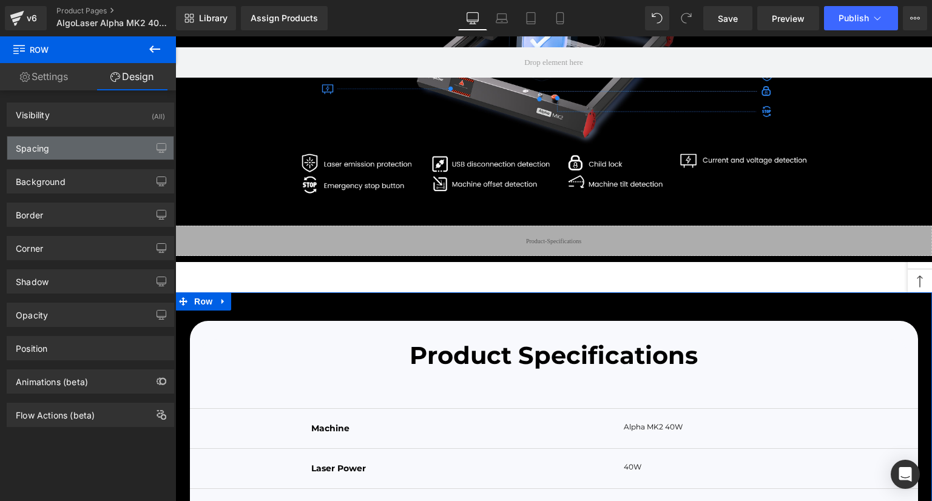
click at [81, 149] on div "Spacing" at bounding box center [90, 148] width 166 height 23
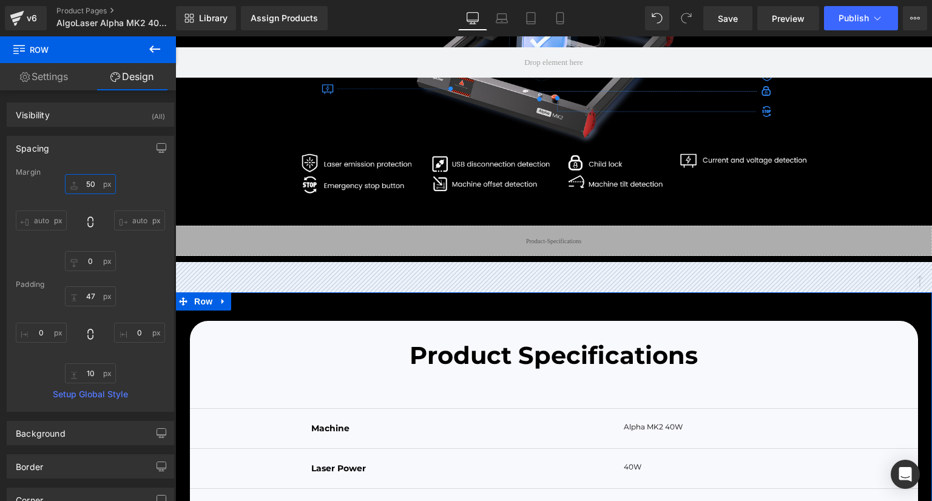
click at [86, 183] on input "50" at bounding box center [90, 184] width 51 height 20
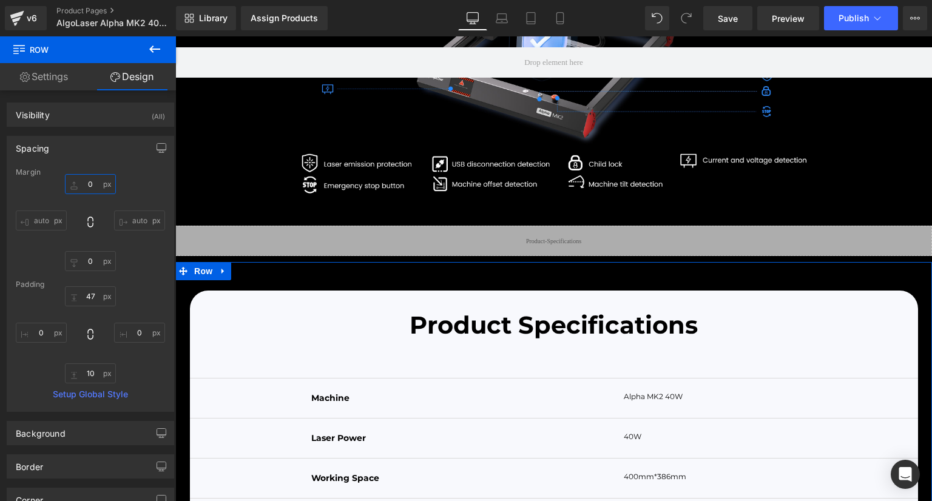
type input "0"
drag, startPoint x: 146, startPoint y: 246, endPoint x: 163, endPoint y: 250, distance: 16.9
click at [146, 246] on div "0 0 auto auto 0px 0 auto auto" at bounding box center [90, 222] width 149 height 97
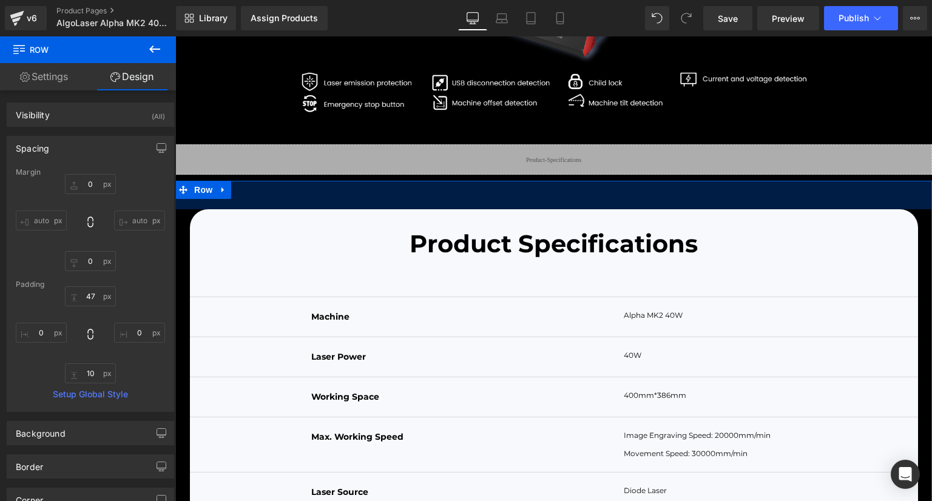
scroll to position [4392, 0]
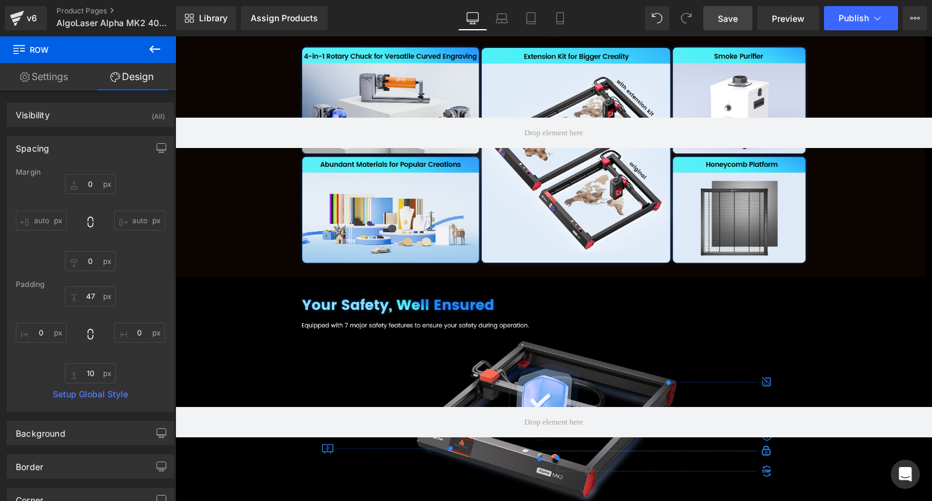
click at [732, 18] on span "Save" at bounding box center [728, 18] width 20 height 13
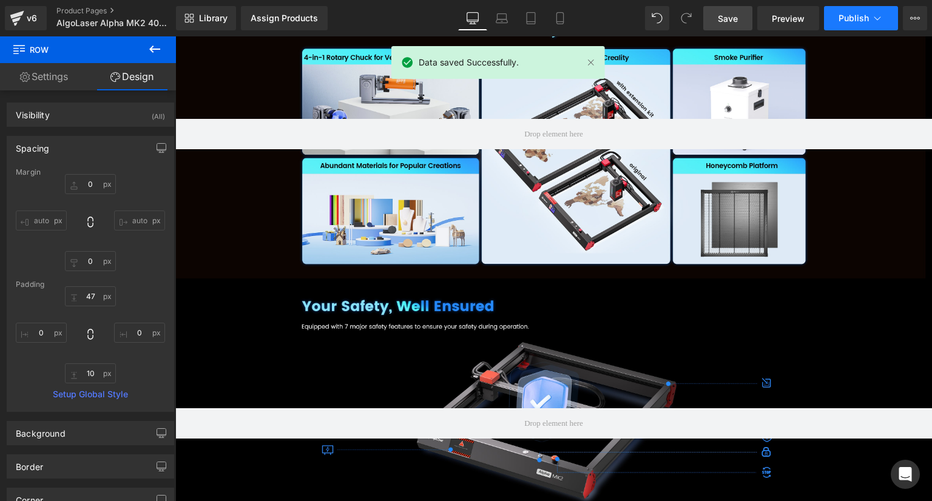
click at [852, 16] on span "Publish" at bounding box center [854, 18] width 30 height 10
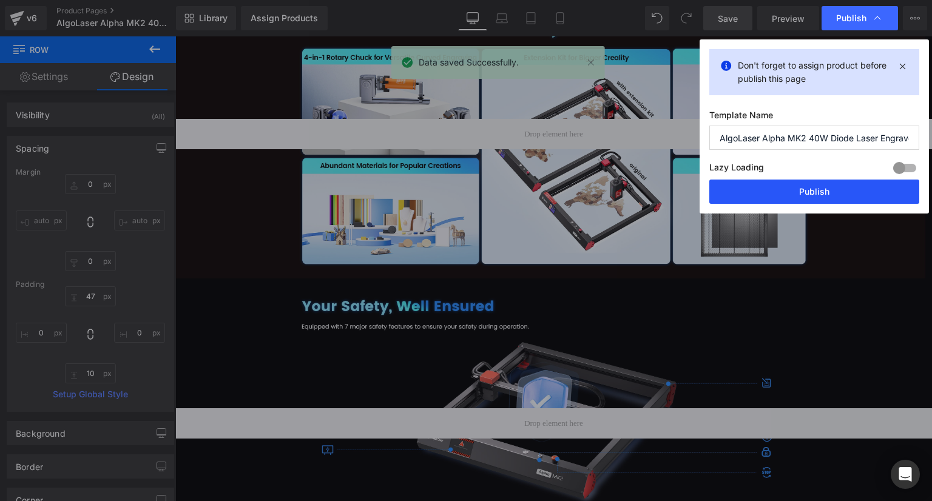
click at [860, 189] on button "Publish" at bounding box center [814, 192] width 210 height 24
